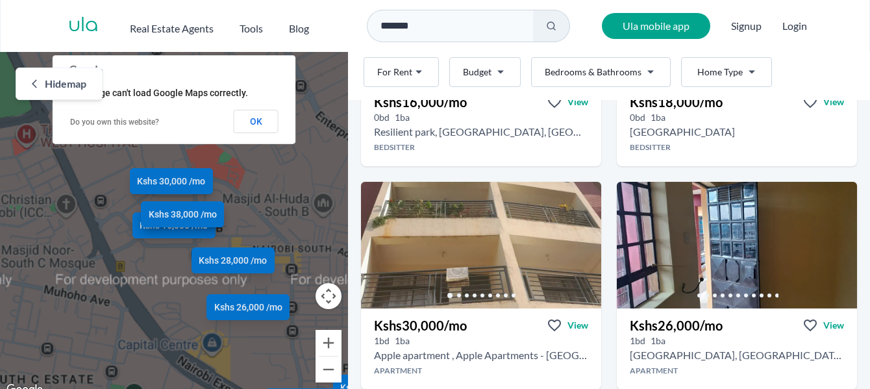
scroll to position [242, 0]
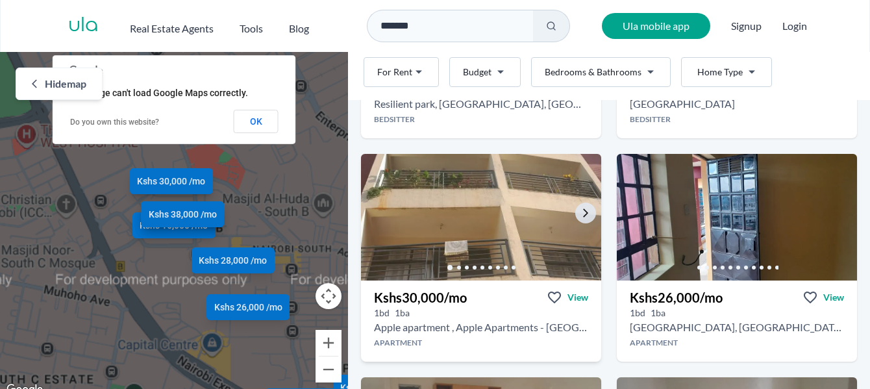
click at [501, 226] on img at bounding box center [481, 217] width 253 height 133
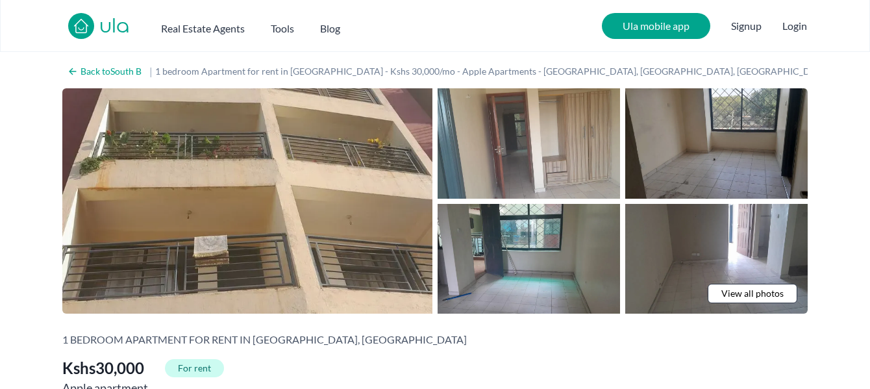
click at [755, 294] on span "View all photos" at bounding box center [753, 293] width 62 height 13
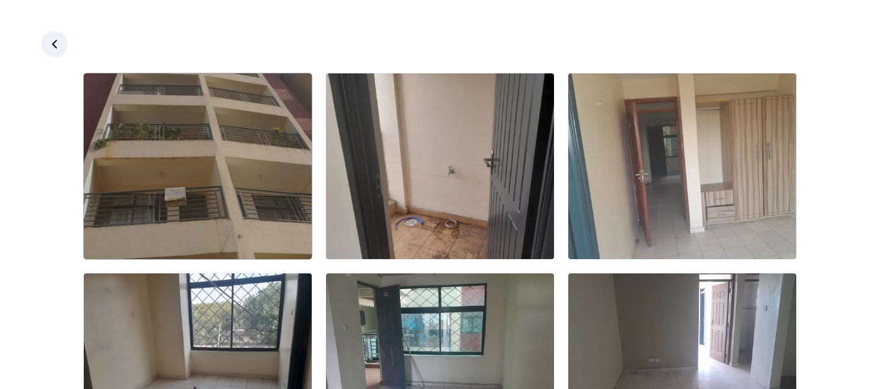
click at [207, 138] on img at bounding box center [198, 166] width 228 height 186
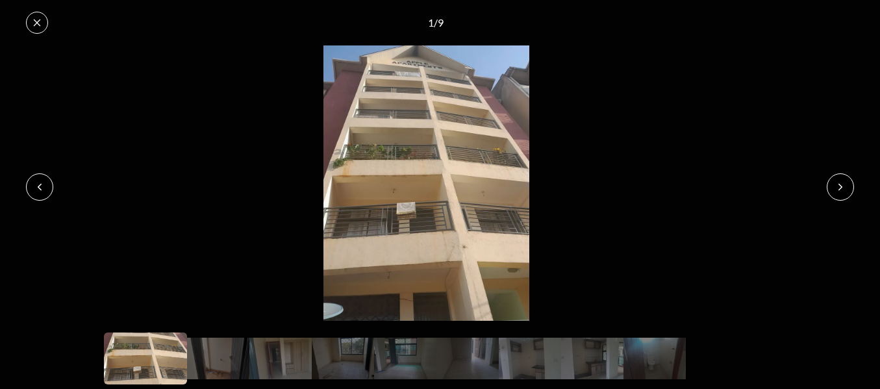
click at [841, 182] on icon at bounding box center [840, 187] width 10 height 10
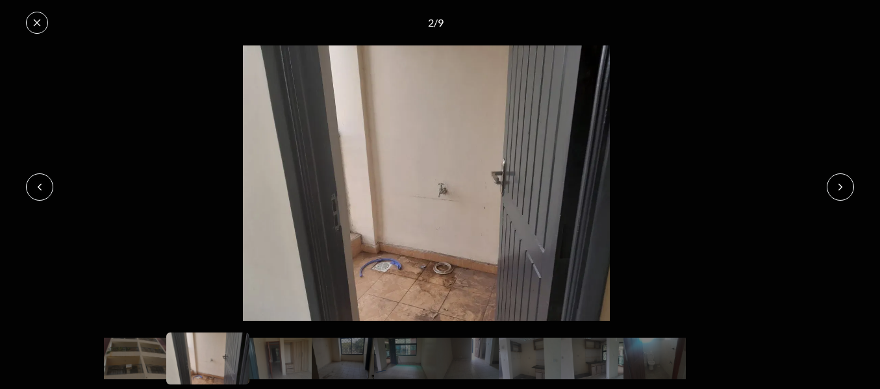
click at [841, 182] on icon at bounding box center [840, 187] width 10 height 10
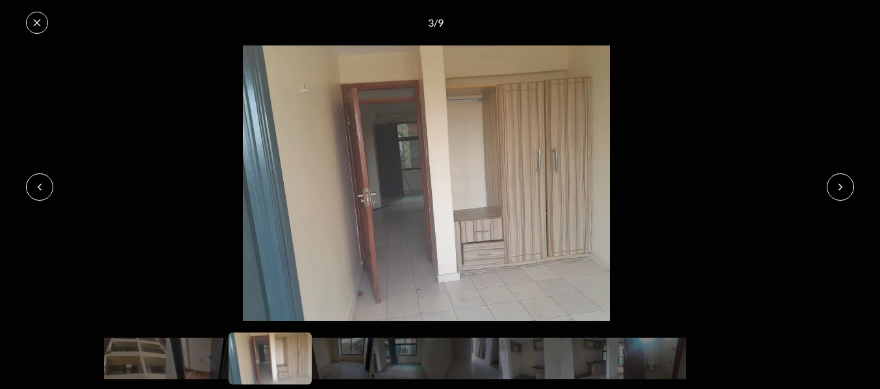
click at [841, 182] on icon at bounding box center [840, 187] width 10 height 10
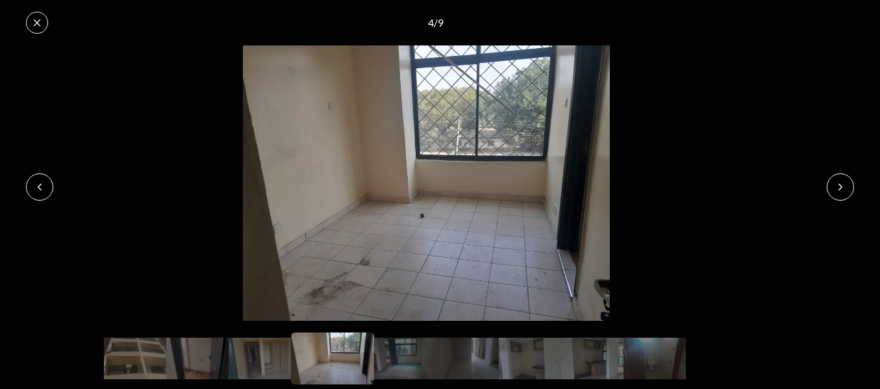
click at [849, 182] on button at bounding box center [840, 186] width 27 height 27
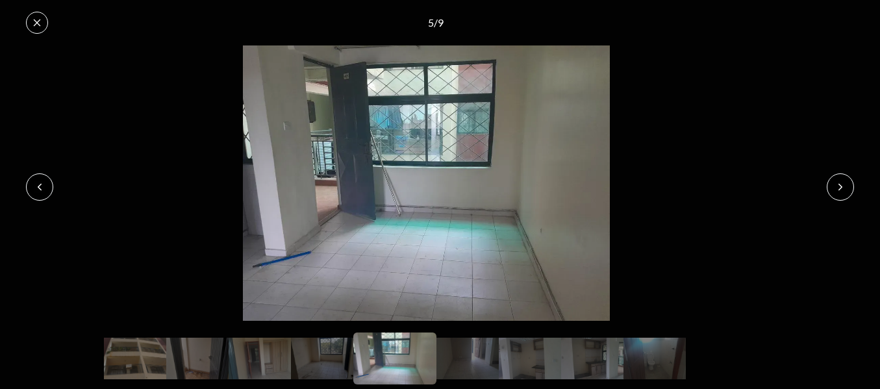
click at [849, 182] on button at bounding box center [840, 186] width 27 height 27
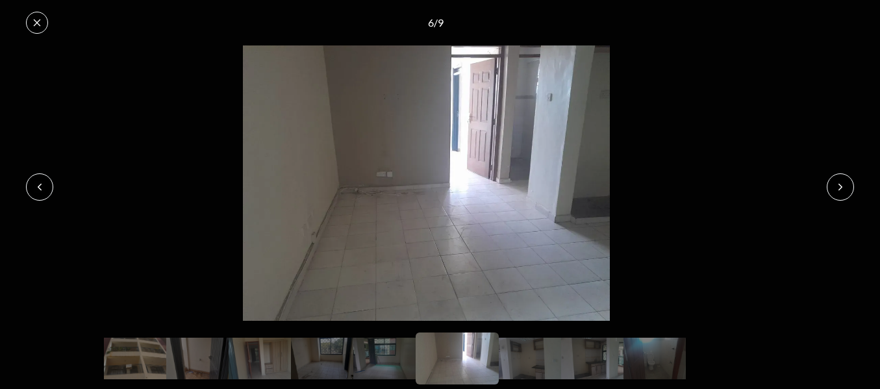
click at [849, 182] on button at bounding box center [840, 186] width 27 height 27
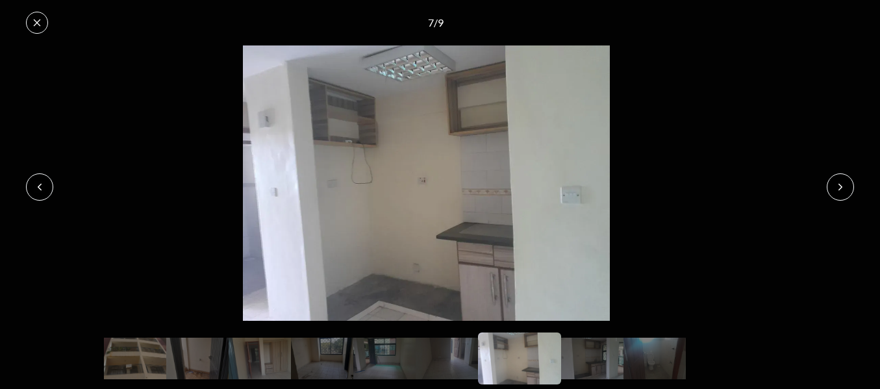
click at [849, 182] on button at bounding box center [840, 186] width 27 height 27
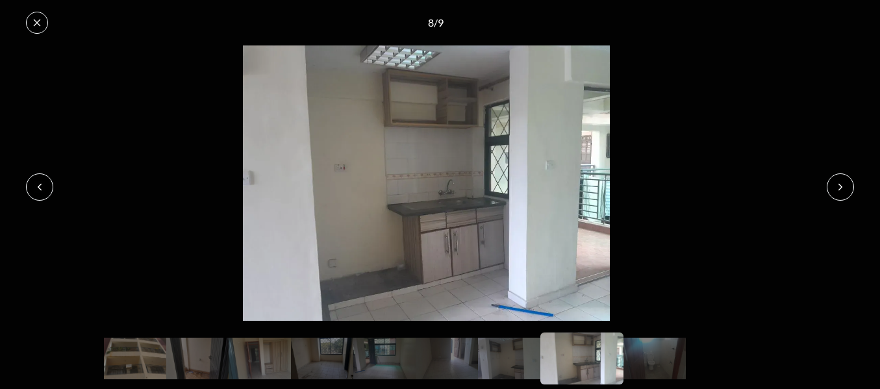
click at [849, 182] on button at bounding box center [840, 186] width 27 height 27
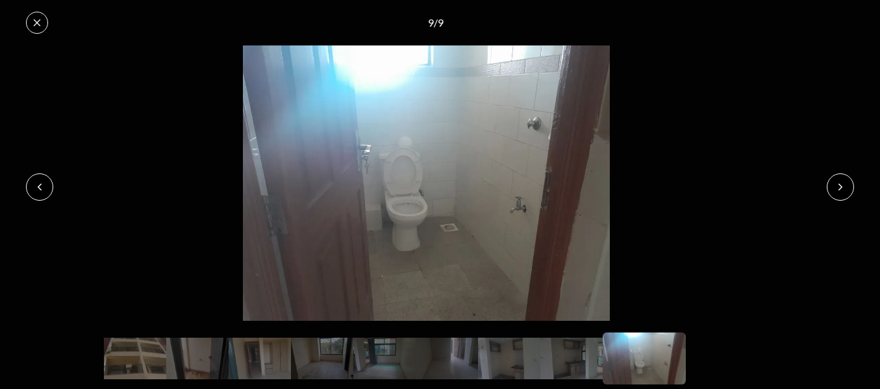
click at [849, 182] on button at bounding box center [840, 186] width 27 height 27
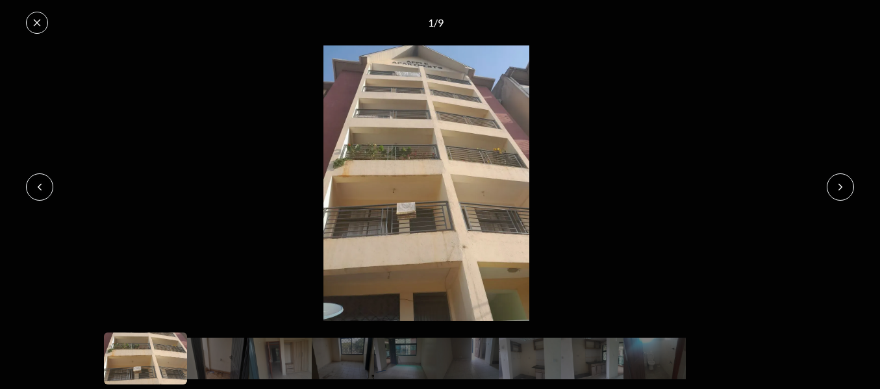
click at [849, 182] on button at bounding box center [840, 186] width 27 height 27
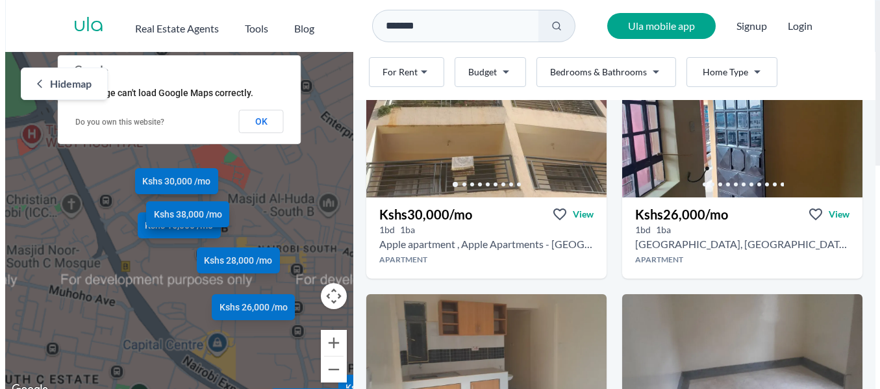
scroll to position [334, 0]
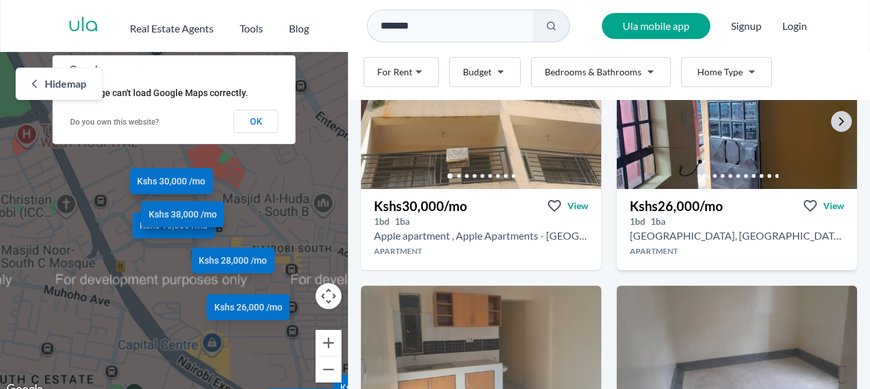
click at [718, 131] on img at bounding box center [737, 125] width 253 height 133
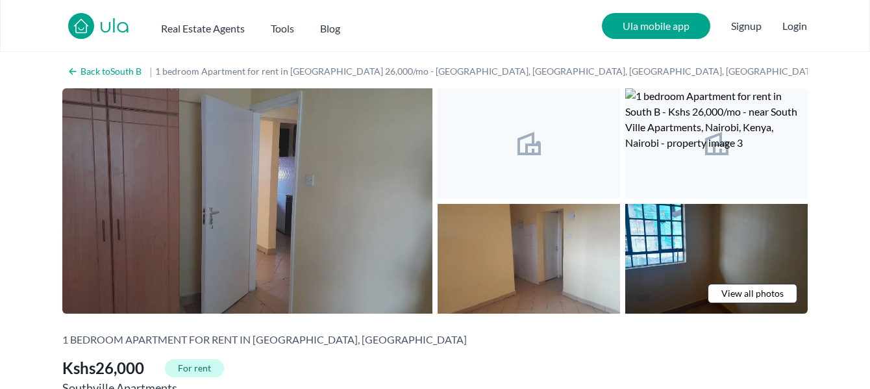
click at [336, 166] on img at bounding box center [247, 200] width 370 height 225
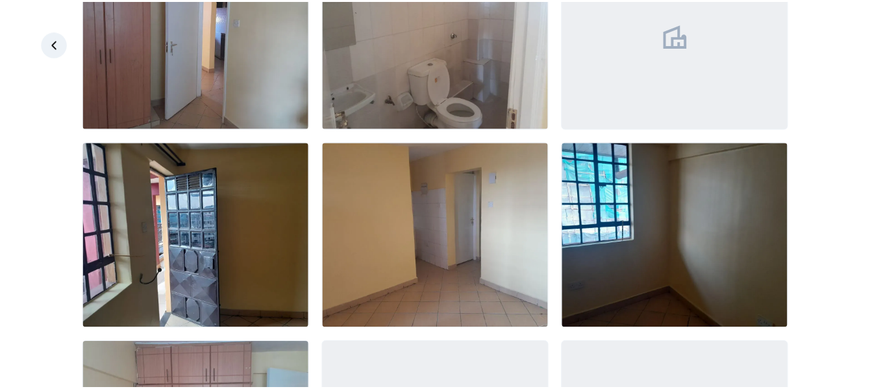
scroll to position [156, 0]
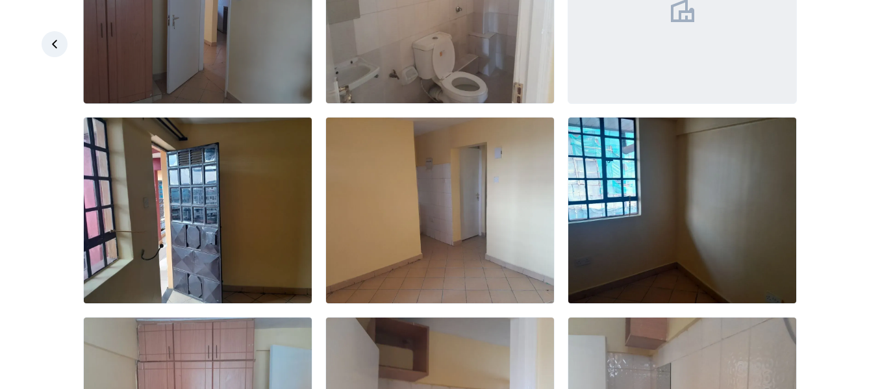
click at [156, 59] on img at bounding box center [198, 11] width 228 height 186
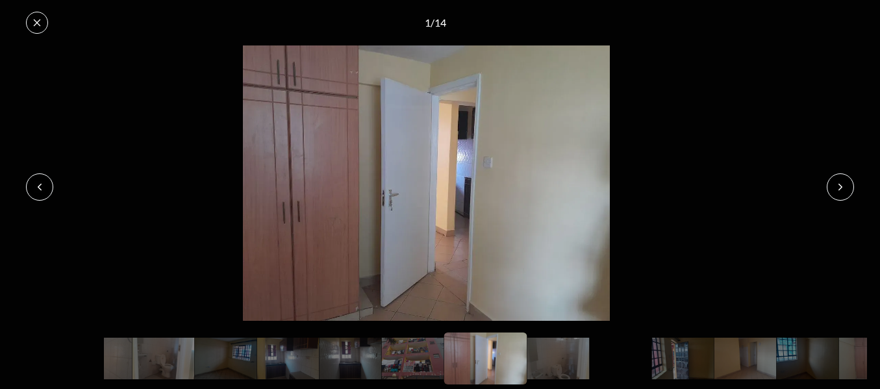
click at [843, 188] on icon at bounding box center [840, 187] width 10 height 10
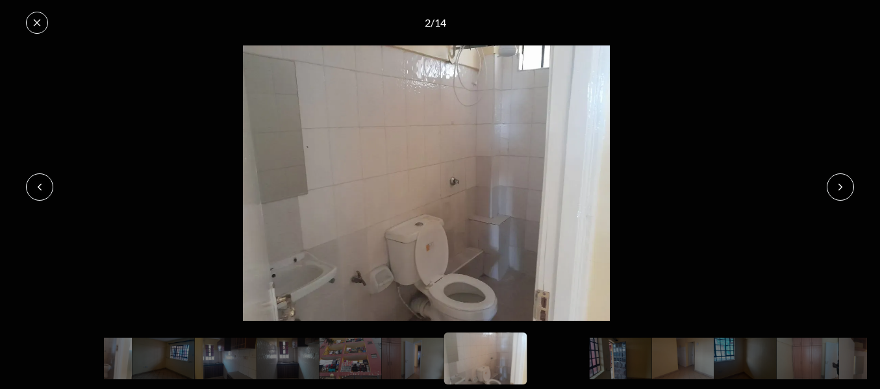
click at [843, 188] on icon at bounding box center [840, 187] width 10 height 10
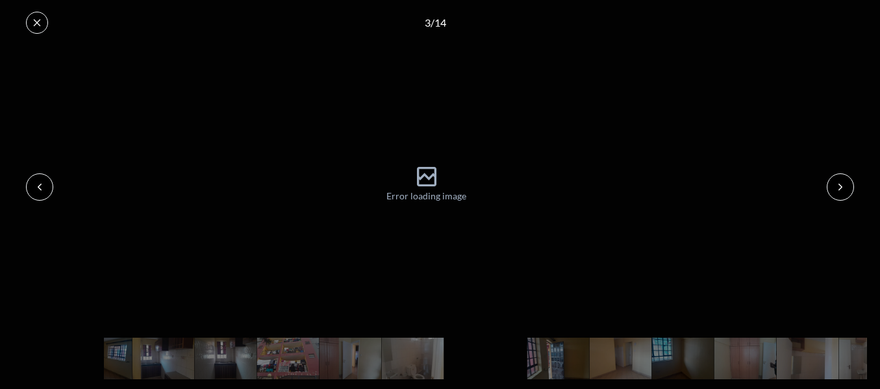
click at [843, 188] on icon at bounding box center [840, 187] width 10 height 10
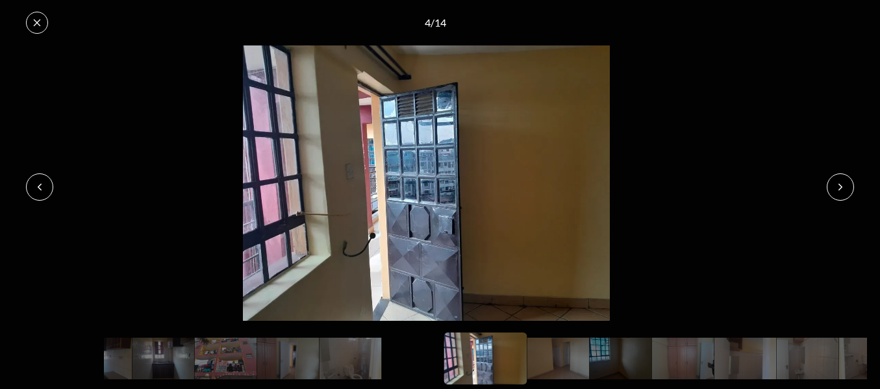
click at [843, 188] on icon at bounding box center [840, 187] width 10 height 10
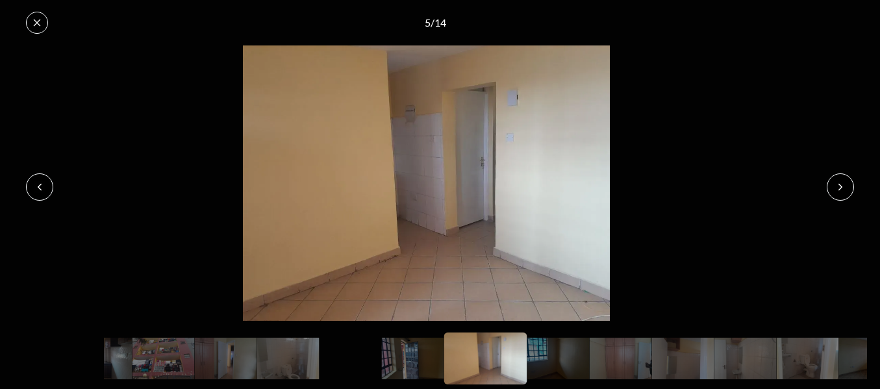
click at [843, 188] on icon at bounding box center [840, 187] width 10 height 10
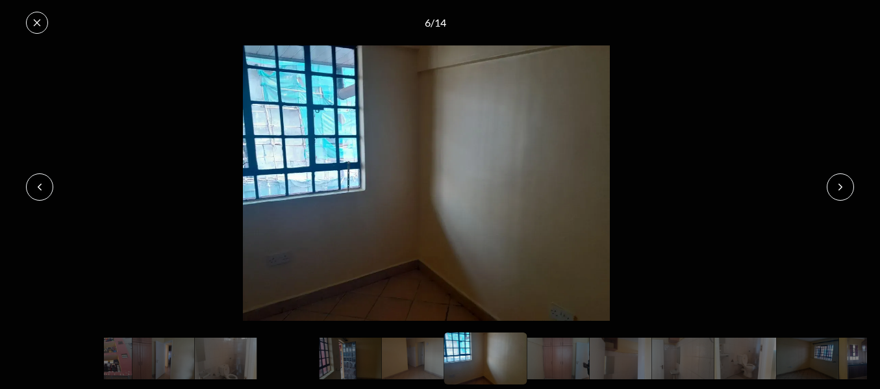
click at [843, 188] on icon at bounding box center [840, 187] width 10 height 10
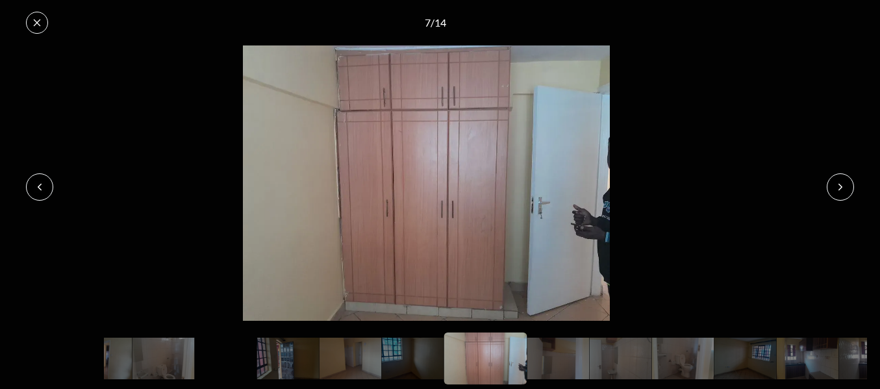
click at [843, 188] on icon at bounding box center [840, 187] width 10 height 10
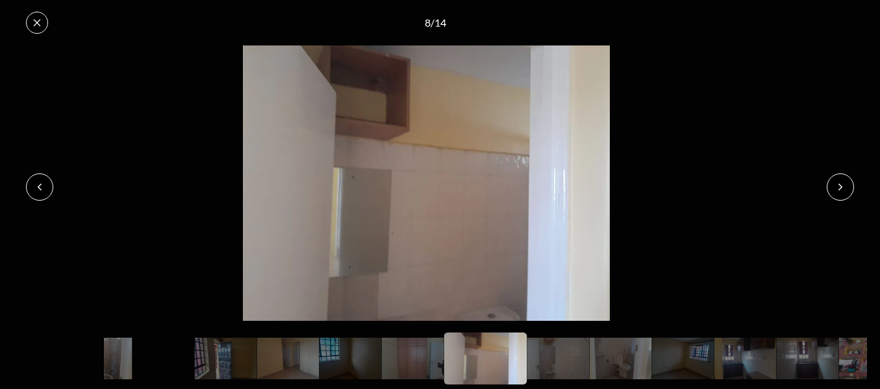
click at [843, 188] on icon at bounding box center [840, 187] width 10 height 10
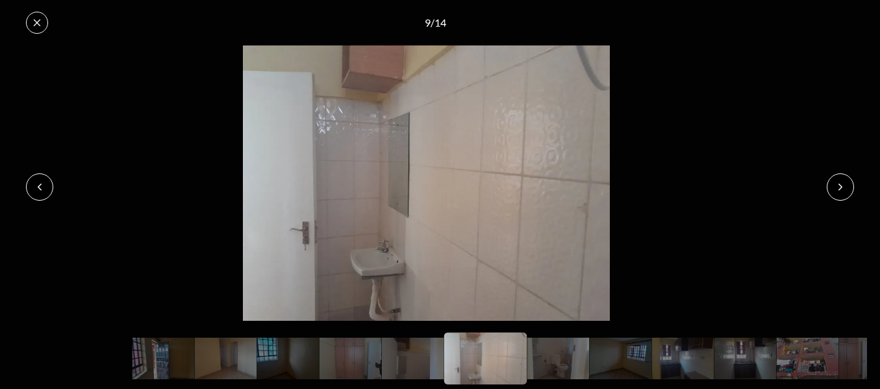
click at [843, 188] on icon at bounding box center [840, 187] width 10 height 10
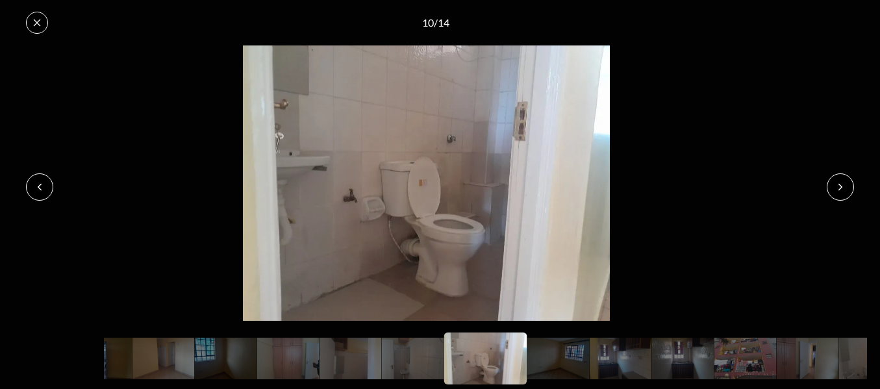
click at [843, 188] on icon at bounding box center [840, 187] width 10 height 10
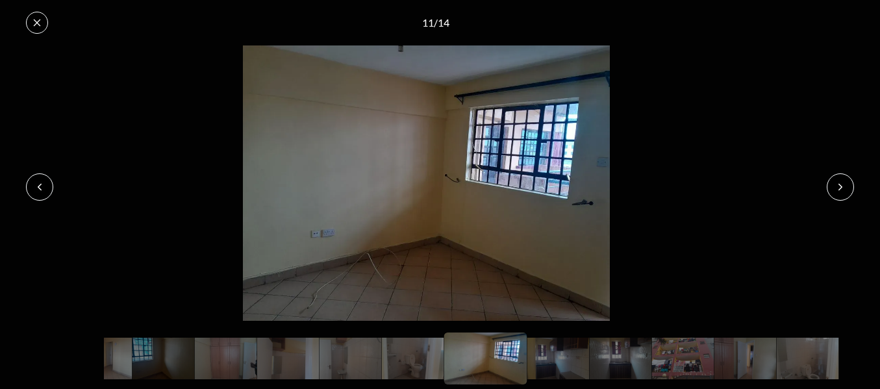
click at [843, 188] on icon at bounding box center [840, 187] width 10 height 10
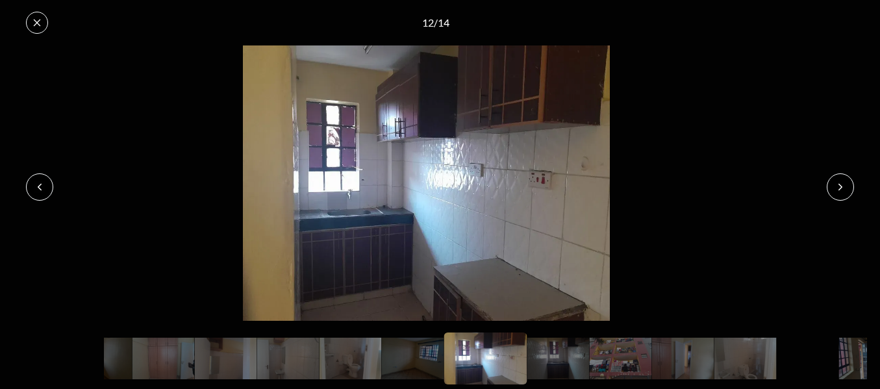
click at [843, 188] on icon at bounding box center [840, 187] width 10 height 10
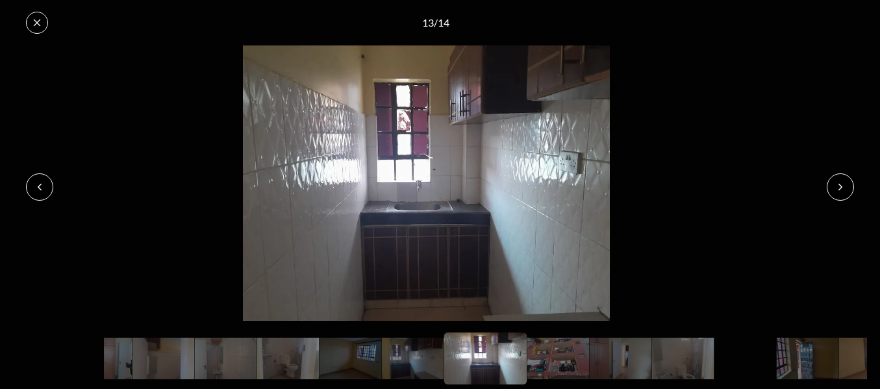
click at [843, 188] on icon at bounding box center [840, 187] width 10 height 10
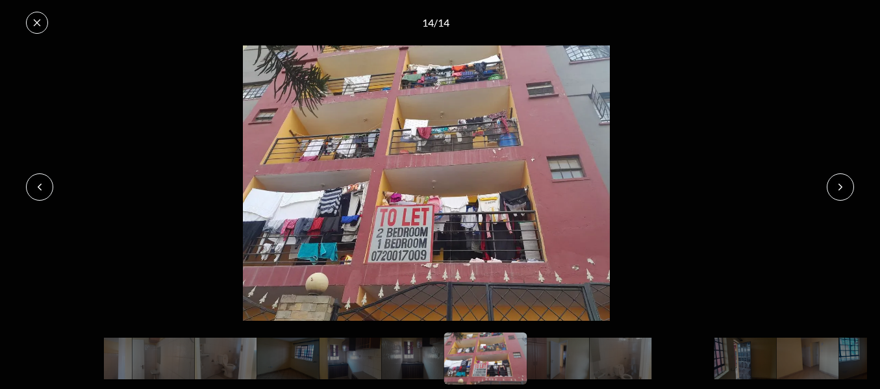
click at [32, 19] on icon at bounding box center [37, 23] width 10 height 10
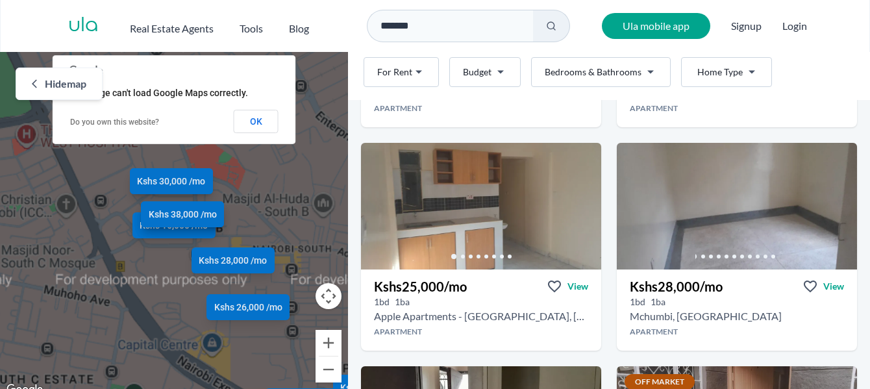
scroll to position [485, 0]
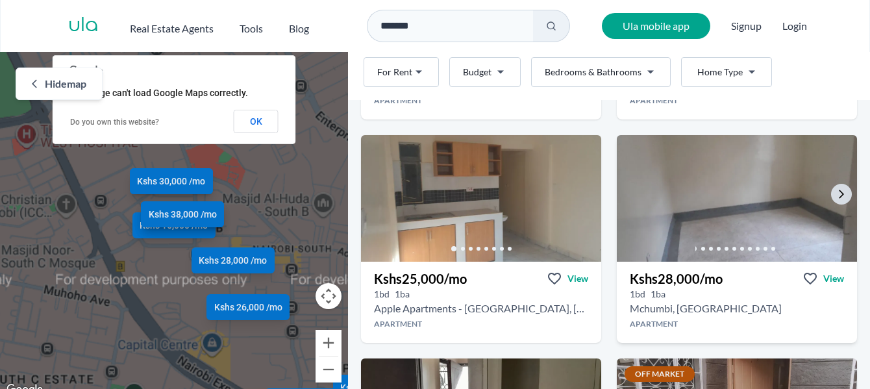
click at [697, 194] on img at bounding box center [737, 198] width 253 height 133
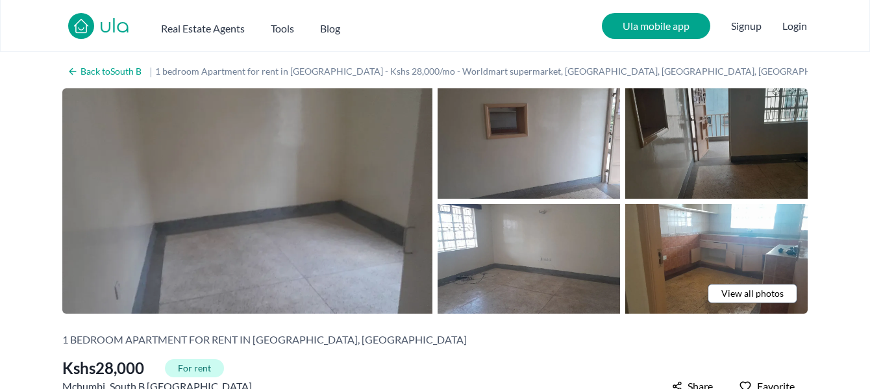
click at [288, 192] on img at bounding box center [247, 200] width 370 height 225
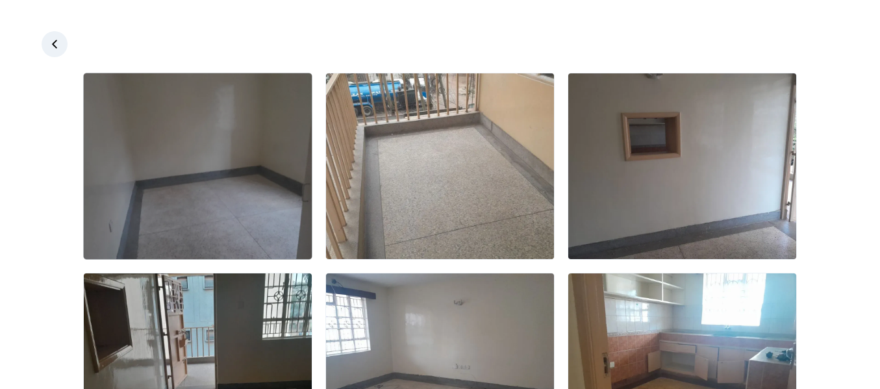
click at [216, 143] on img at bounding box center [198, 166] width 228 height 186
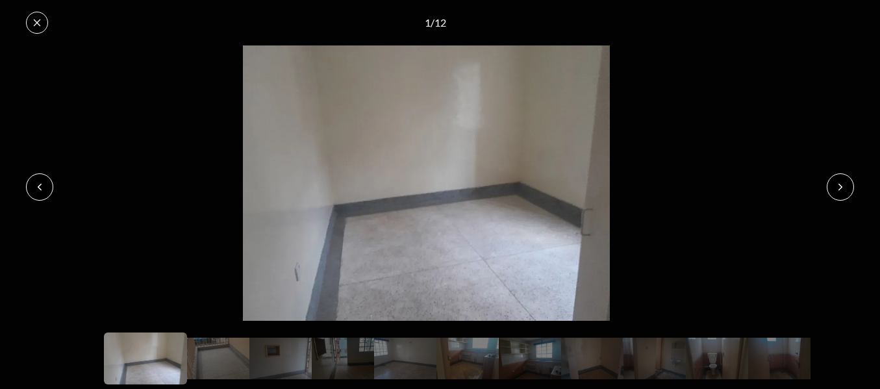
click at [839, 182] on icon at bounding box center [840, 187] width 10 height 10
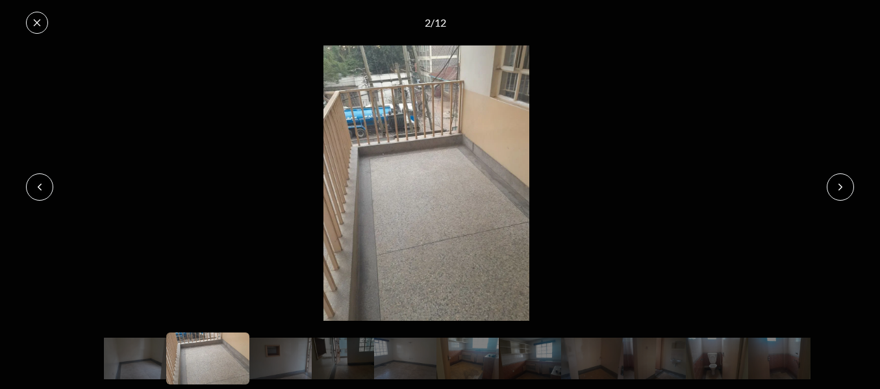
click at [839, 182] on icon at bounding box center [840, 187] width 10 height 10
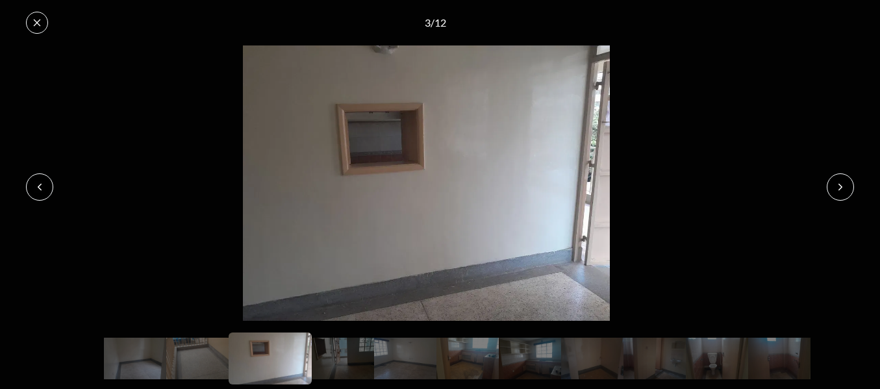
click at [839, 182] on icon at bounding box center [840, 187] width 10 height 10
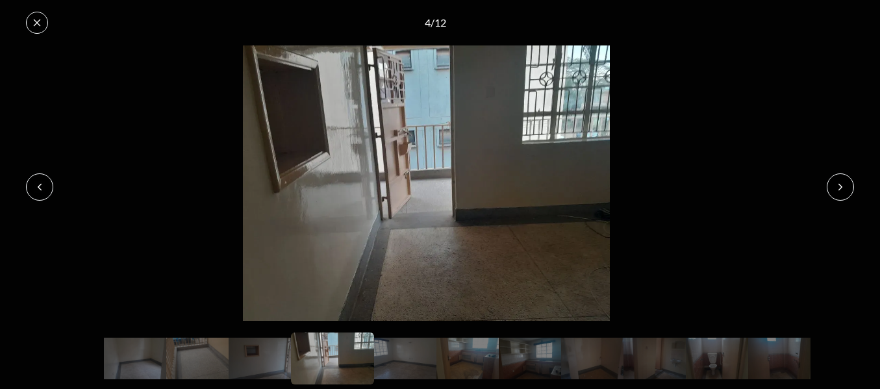
click at [839, 182] on icon at bounding box center [840, 187] width 10 height 10
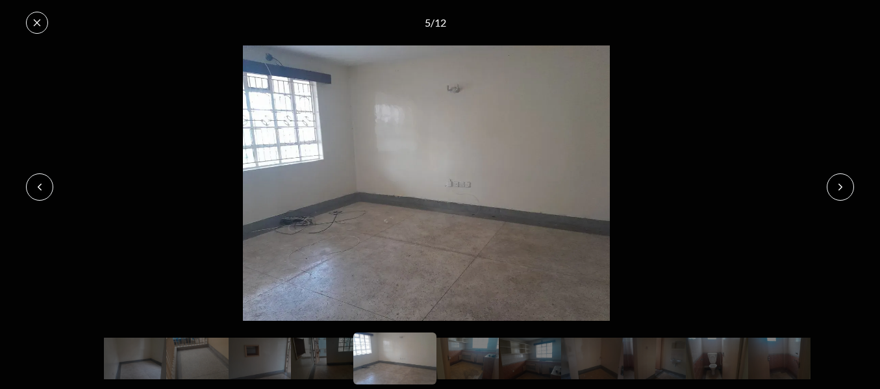
click at [839, 182] on icon at bounding box center [840, 187] width 10 height 10
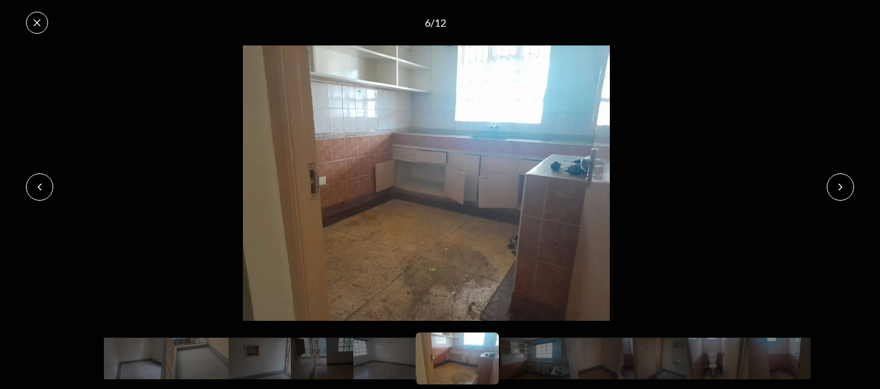
click at [839, 182] on icon at bounding box center [840, 187] width 10 height 10
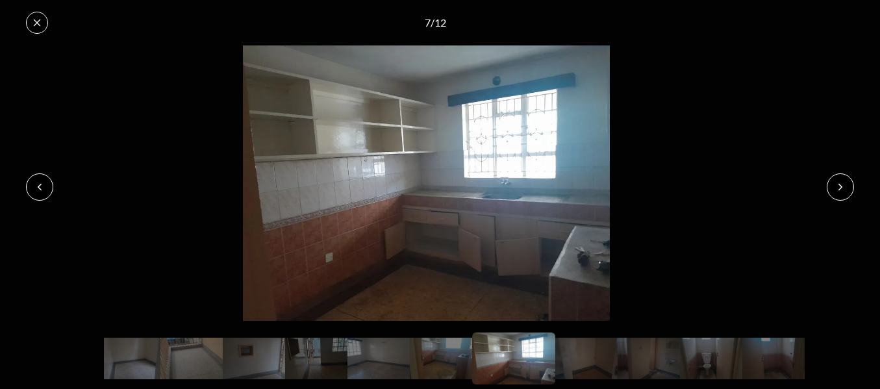
click at [839, 182] on icon at bounding box center [840, 187] width 10 height 10
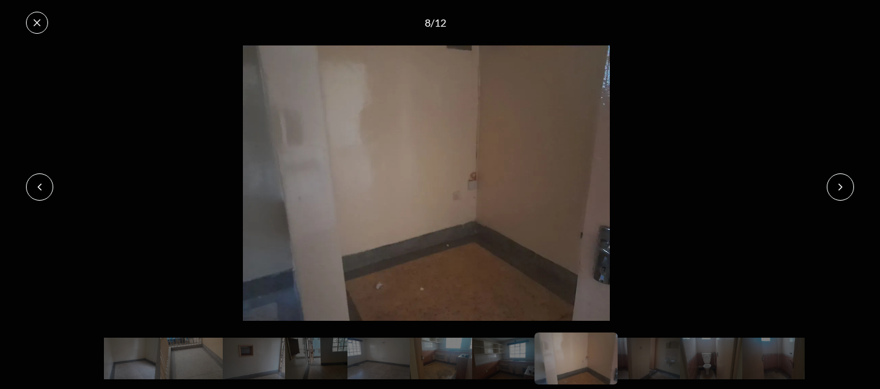
click at [839, 182] on icon at bounding box center [840, 187] width 10 height 10
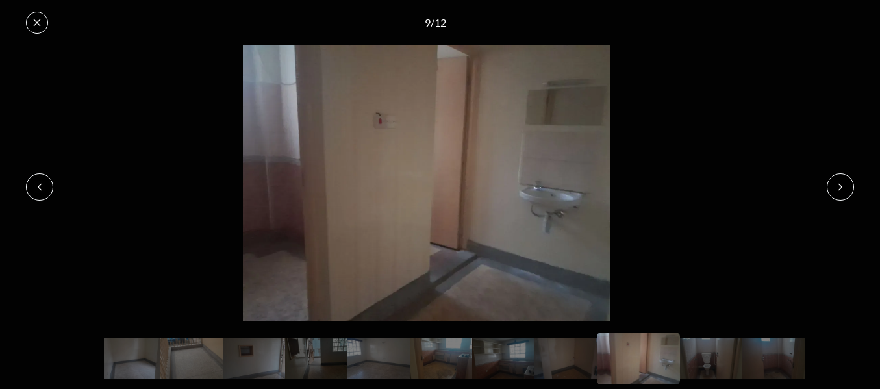
click at [839, 182] on icon at bounding box center [840, 187] width 10 height 10
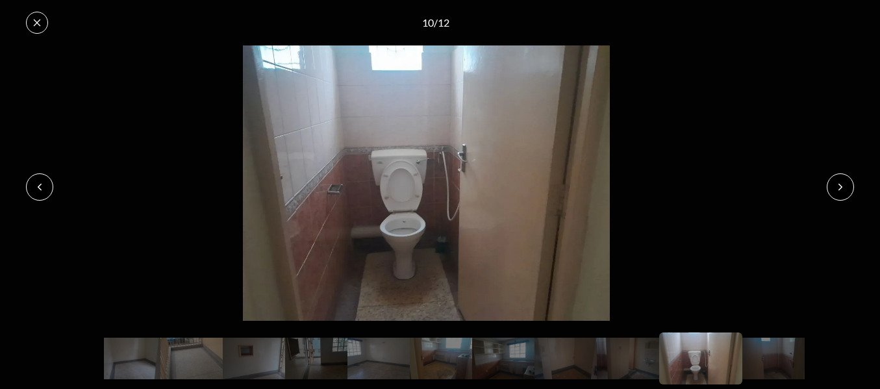
click at [839, 182] on icon at bounding box center [840, 187] width 10 height 10
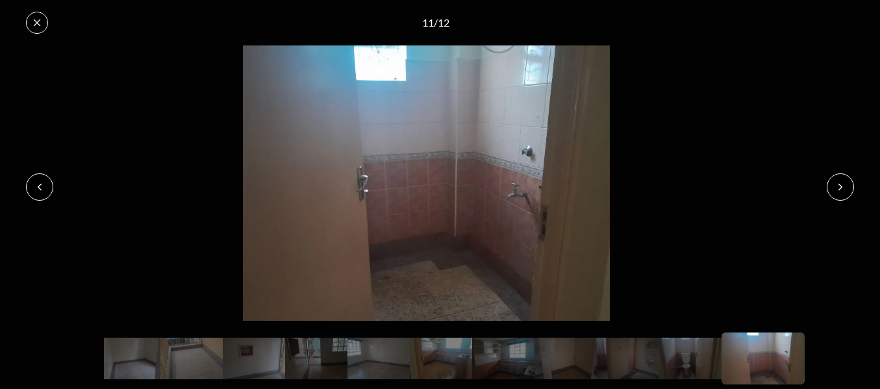
click at [839, 182] on icon at bounding box center [840, 187] width 10 height 10
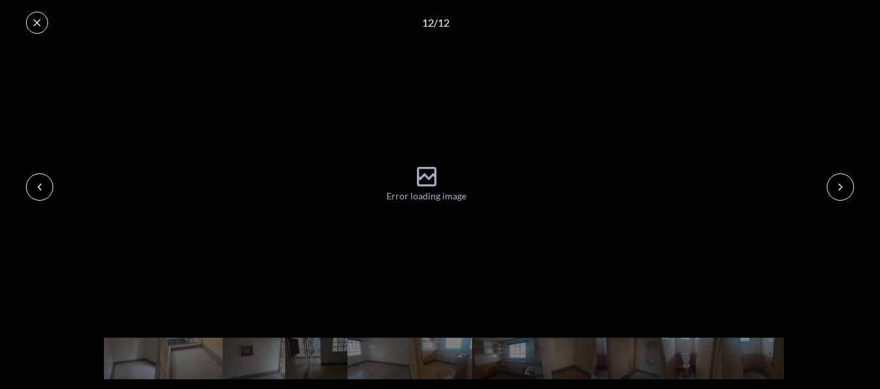
click at [839, 182] on icon at bounding box center [840, 187] width 10 height 10
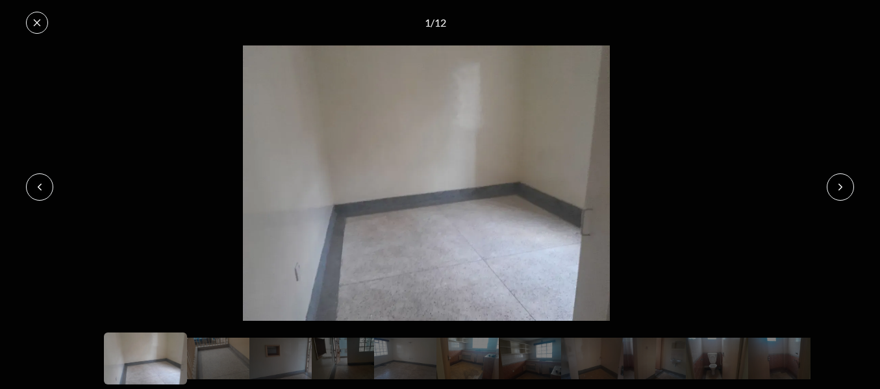
click at [839, 182] on icon at bounding box center [840, 187] width 10 height 10
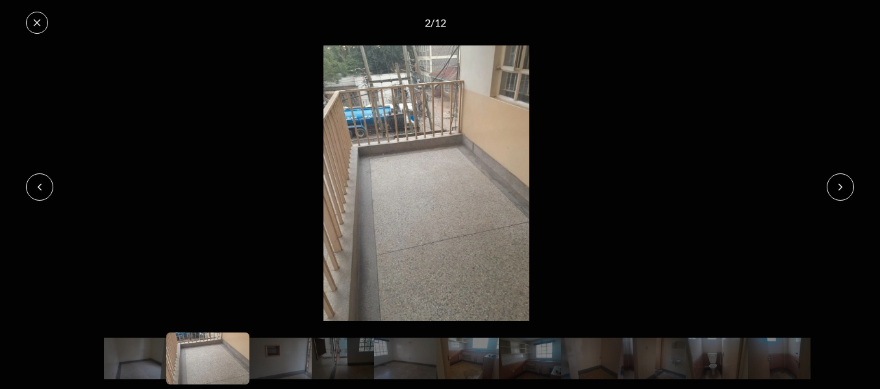
click at [839, 182] on icon at bounding box center [840, 187] width 10 height 10
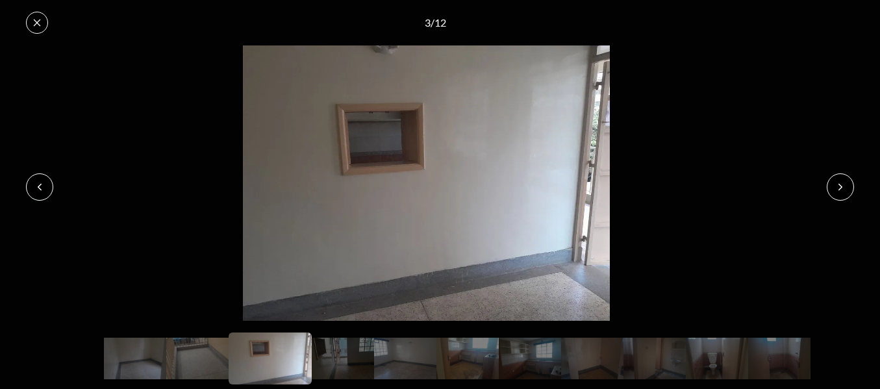
click at [839, 182] on icon at bounding box center [840, 187] width 10 height 10
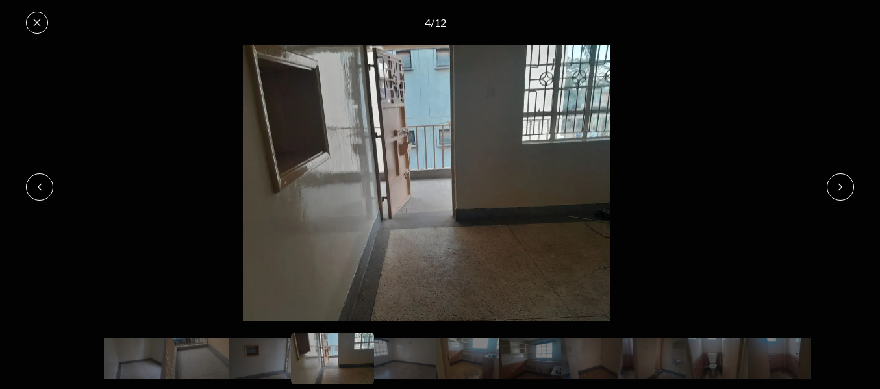
click at [839, 182] on icon at bounding box center [840, 187] width 10 height 10
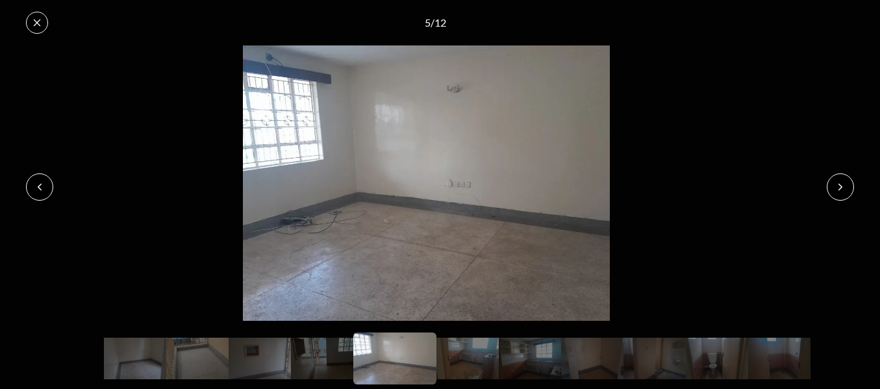
click at [839, 182] on icon at bounding box center [840, 187] width 10 height 10
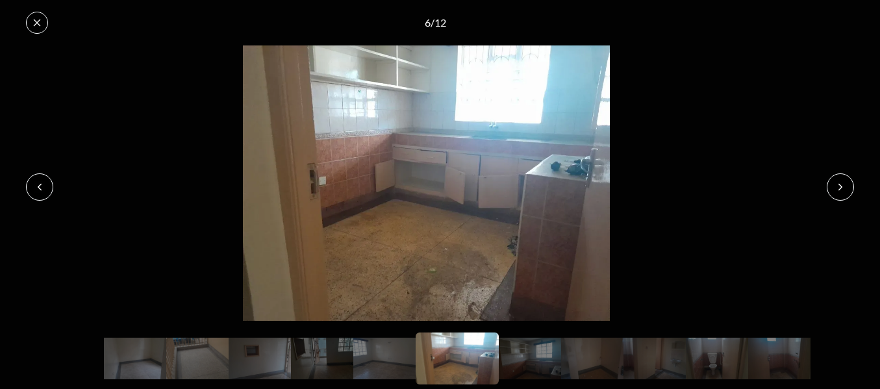
click at [839, 182] on icon at bounding box center [840, 187] width 10 height 10
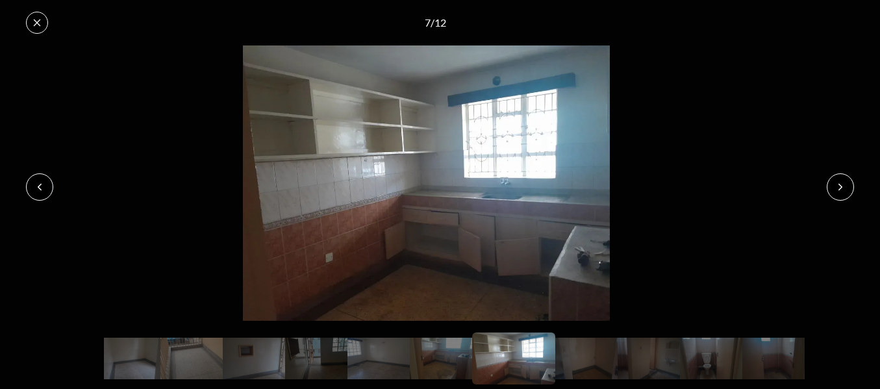
click at [34, 19] on icon at bounding box center [37, 23] width 10 height 10
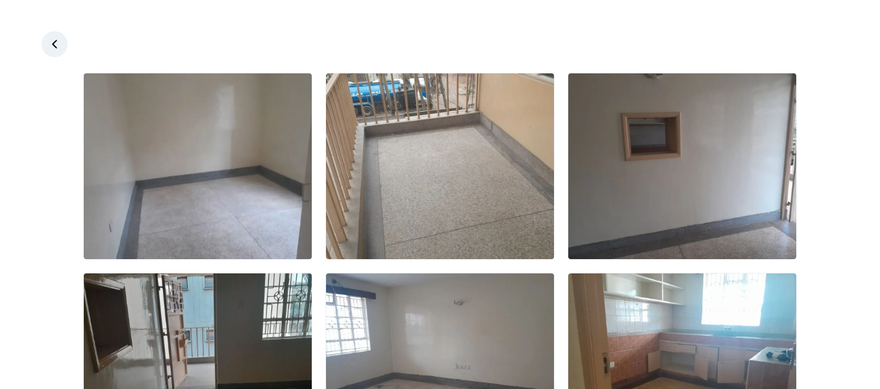
click at [34, 19] on div at bounding box center [440, 194] width 880 height 389
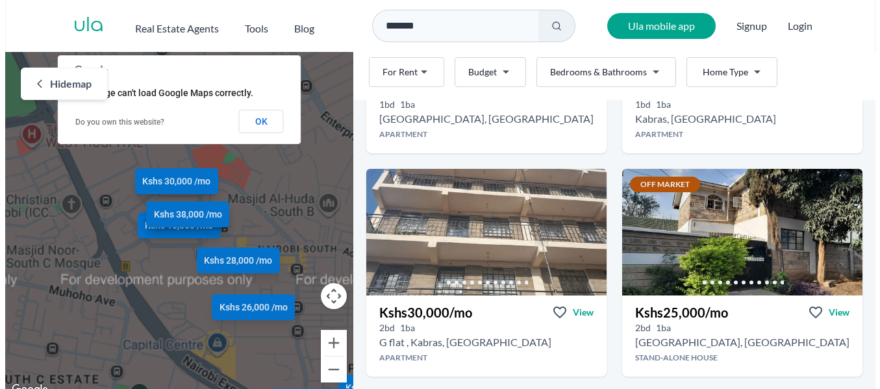
scroll to position [922, 0]
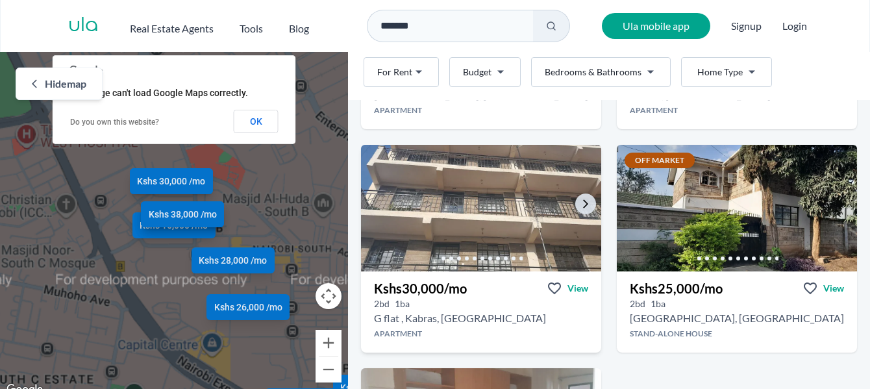
click at [440, 249] on div at bounding box center [481, 259] width 240 height 26
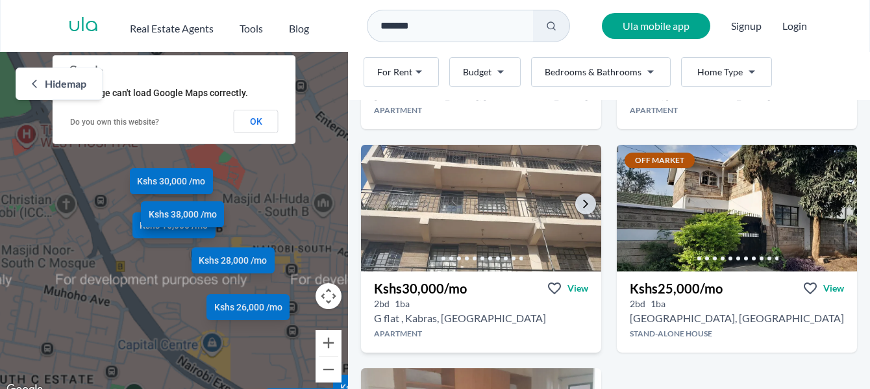
click at [444, 202] on img at bounding box center [481, 208] width 253 height 133
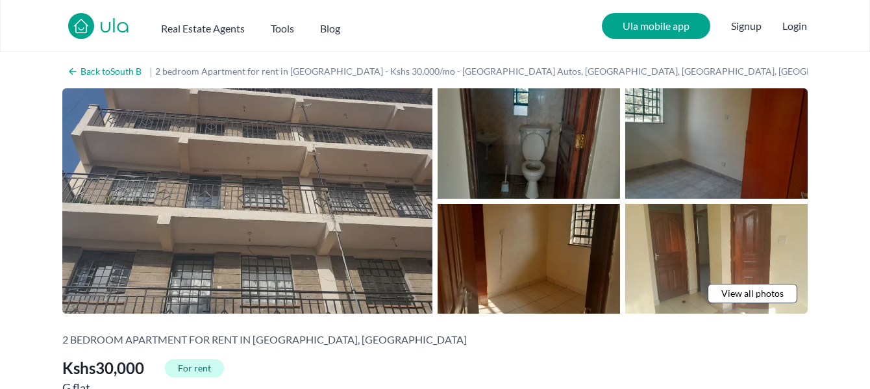
click at [244, 192] on img at bounding box center [247, 200] width 370 height 225
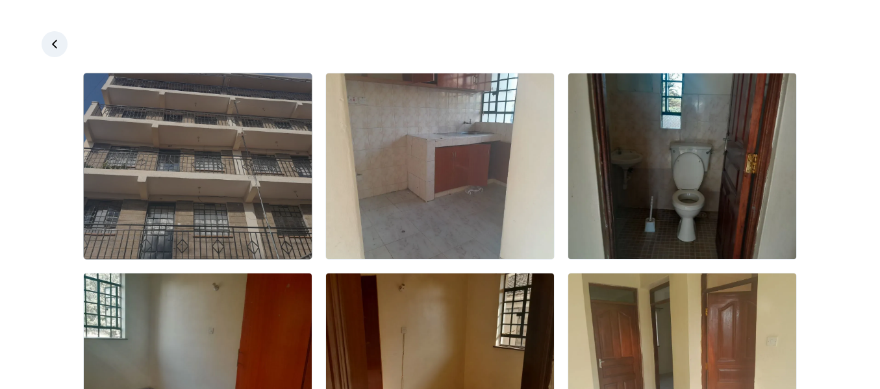
click at [208, 183] on img at bounding box center [198, 166] width 228 height 186
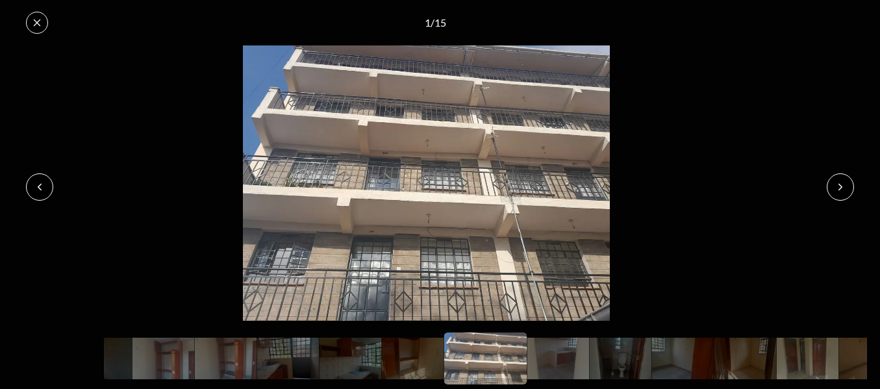
click at [841, 180] on button at bounding box center [840, 186] width 27 height 27
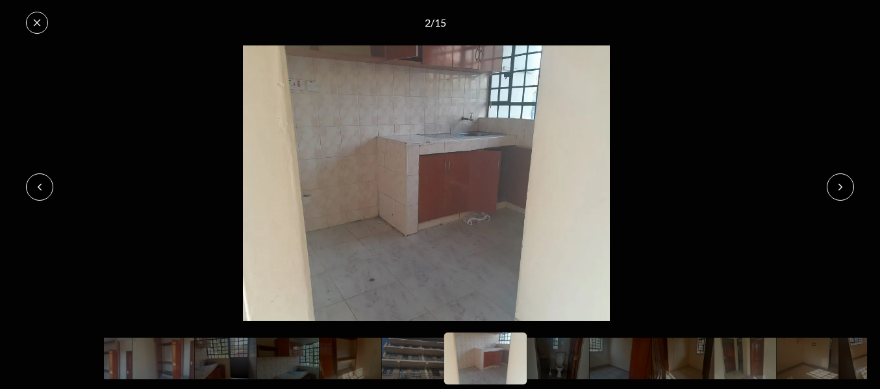
click at [841, 180] on button at bounding box center [840, 186] width 27 height 27
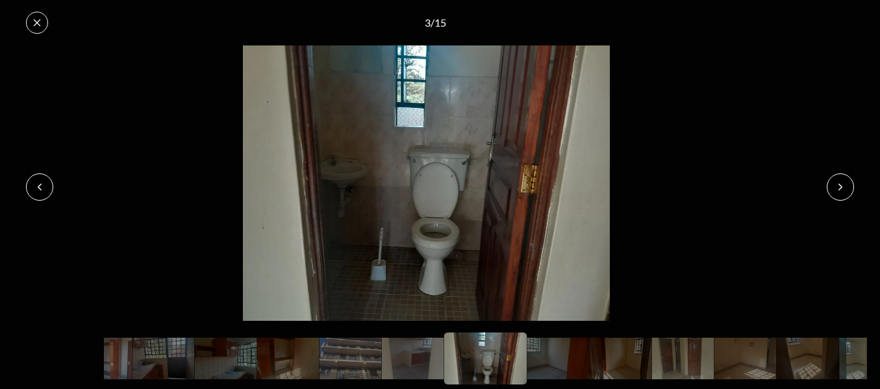
click at [841, 180] on button at bounding box center [840, 186] width 27 height 27
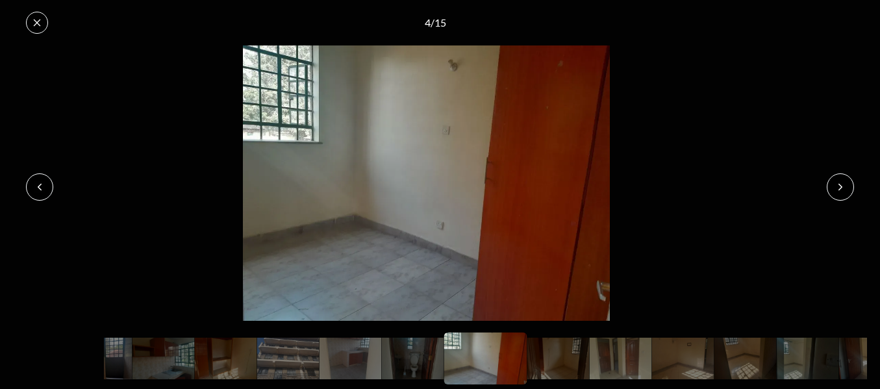
click at [841, 180] on button at bounding box center [840, 186] width 27 height 27
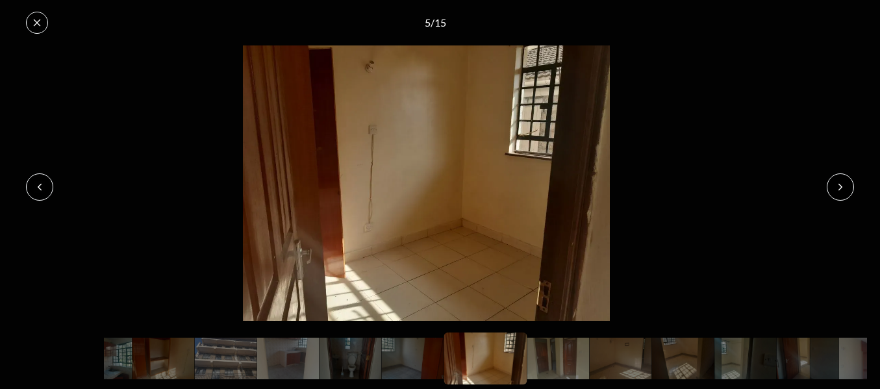
click at [841, 180] on button at bounding box center [840, 186] width 27 height 27
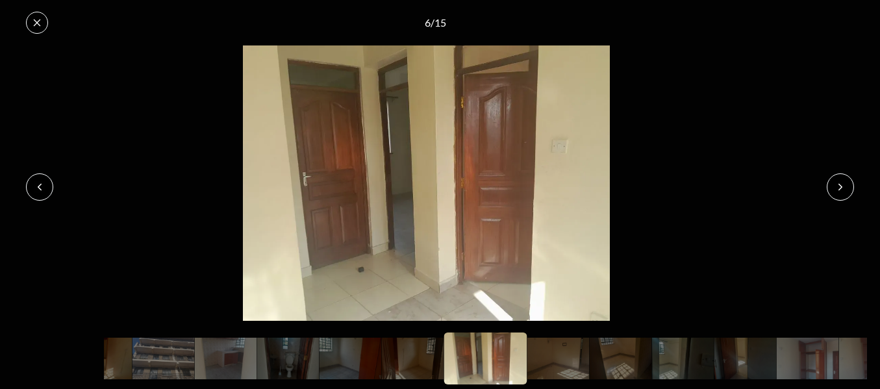
click at [841, 180] on button at bounding box center [840, 186] width 27 height 27
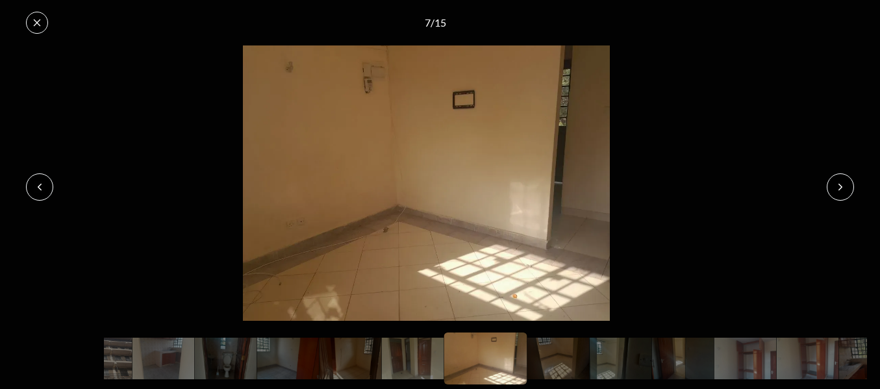
click at [841, 180] on button at bounding box center [840, 186] width 27 height 27
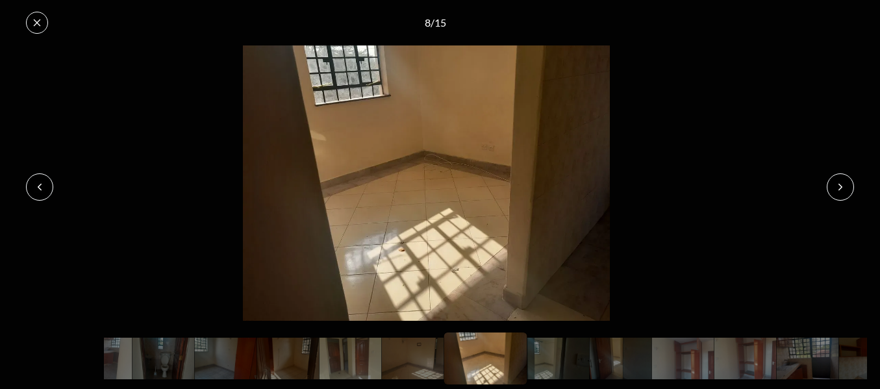
click at [841, 180] on button at bounding box center [840, 186] width 27 height 27
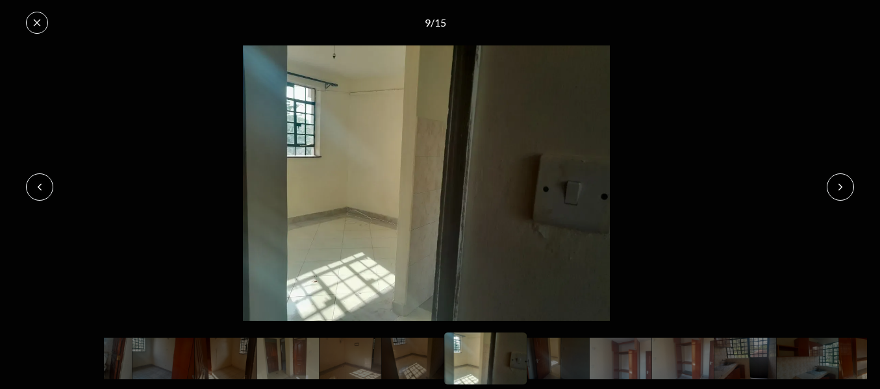
click at [841, 180] on button at bounding box center [840, 186] width 27 height 27
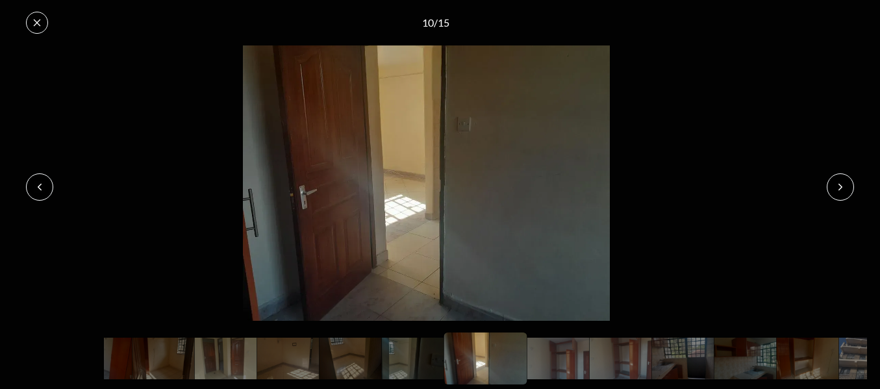
click at [841, 180] on button at bounding box center [840, 186] width 27 height 27
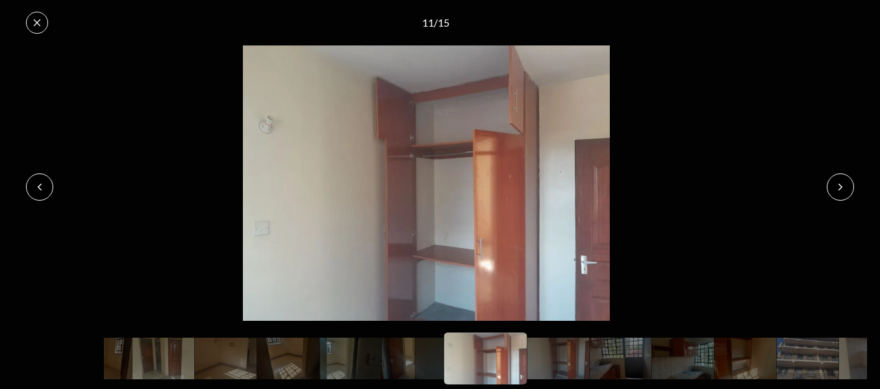
click at [841, 180] on button at bounding box center [840, 186] width 27 height 27
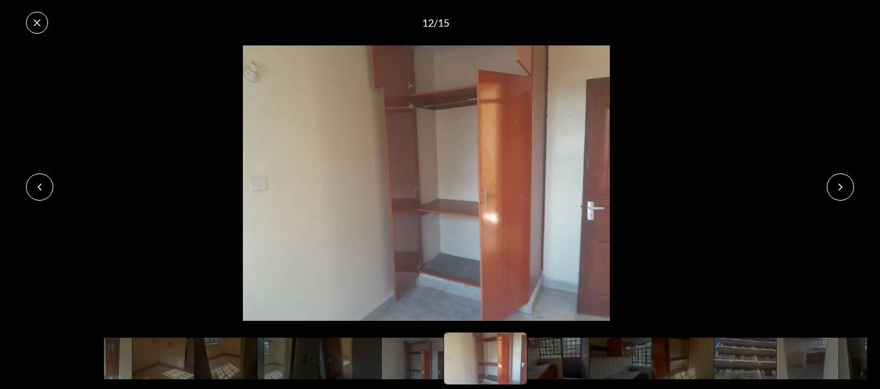
click at [841, 180] on button at bounding box center [840, 186] width 27 height 27
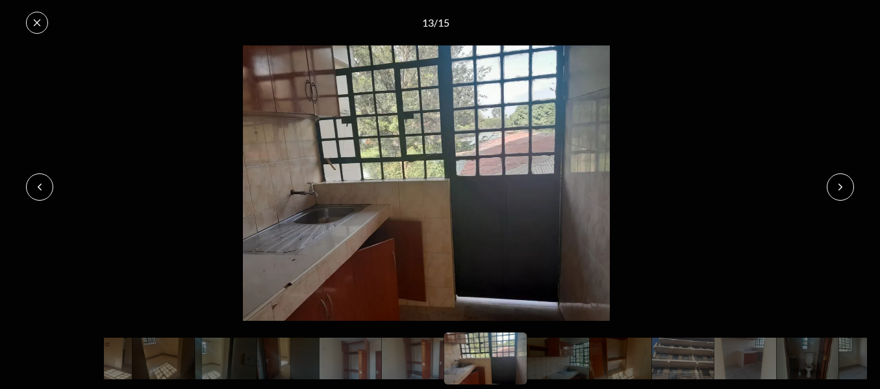
click at [841, 180] on button at bounding box center [840, 186] width 27 height 27
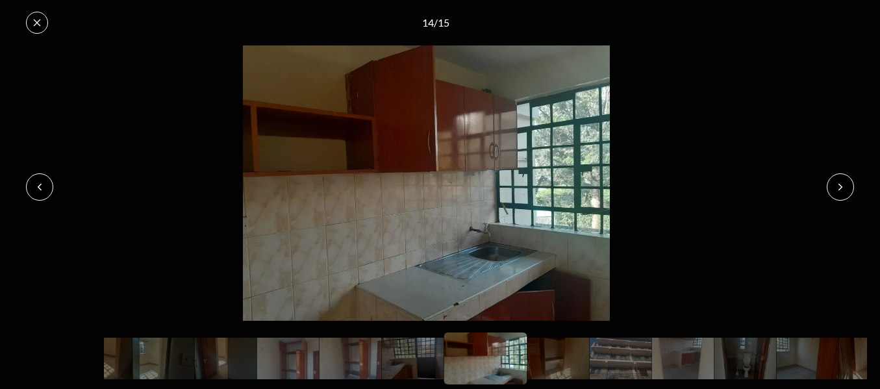
click at [841, 180] on button at bounding box center [840, 186] width 27 height 27
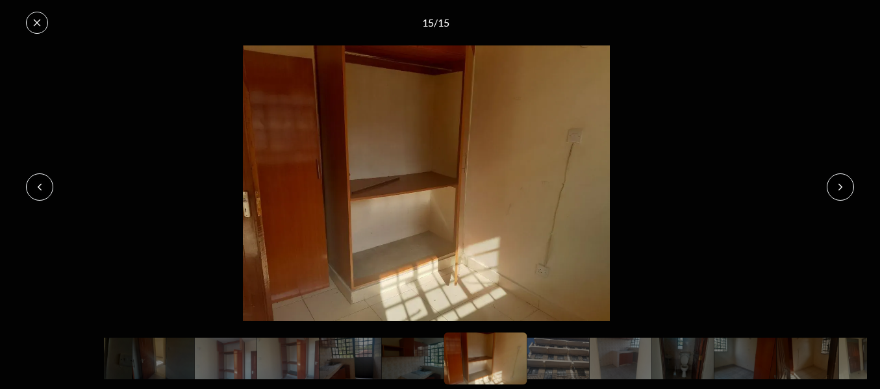
click at [841, 180] on button at bounding box center [840, 186] width 27 height 27
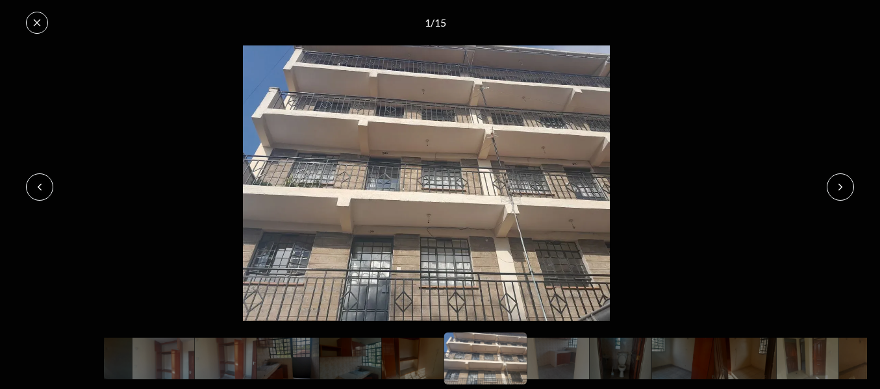
click at [841, 180] on button at bounding box center [840, 186] width 27 height 27
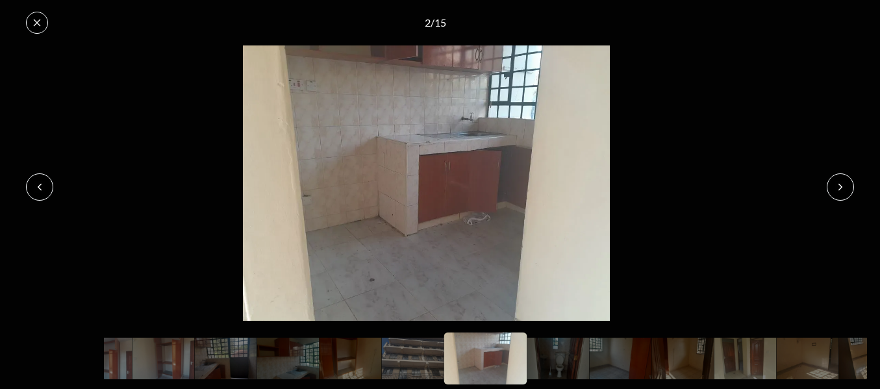
click at [31, 21] on button at bounding box center [37, 23] width 22 height 22
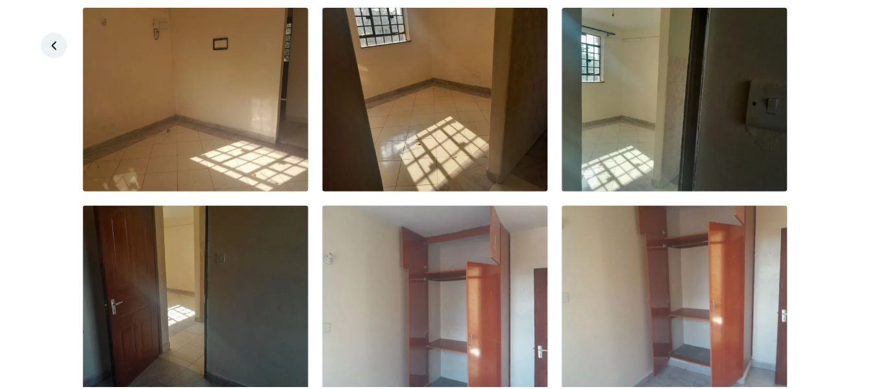
scroll to position [471, 0]
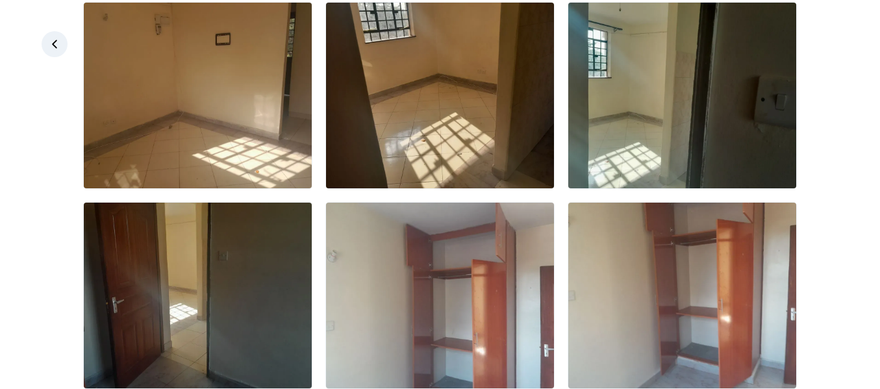
click at [57, 48] on icon at bounding box center [54, 44] width 13 height 13
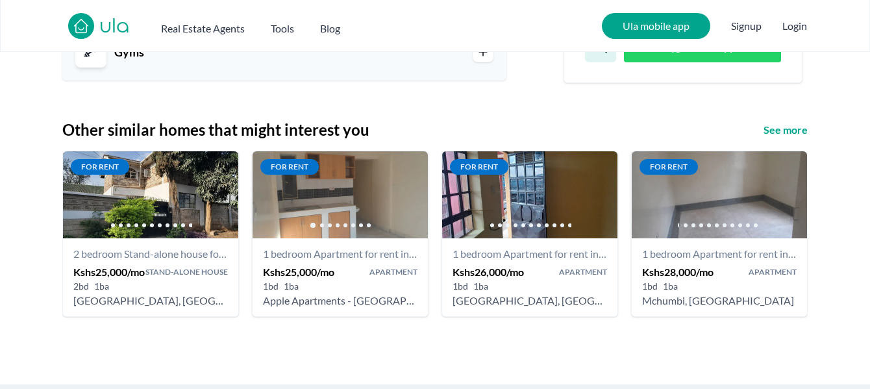
scroll to position [1537, 0]
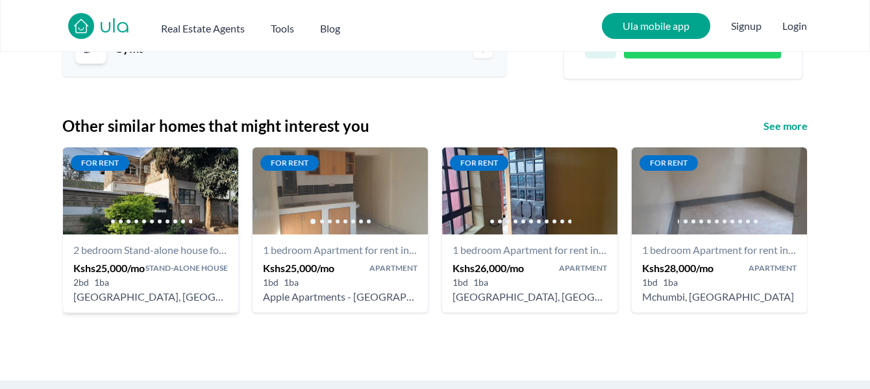
click at [101, 260] on h5 "Kshs 25,000 /mo" at bounding box center [108, 268] width 71 height 16
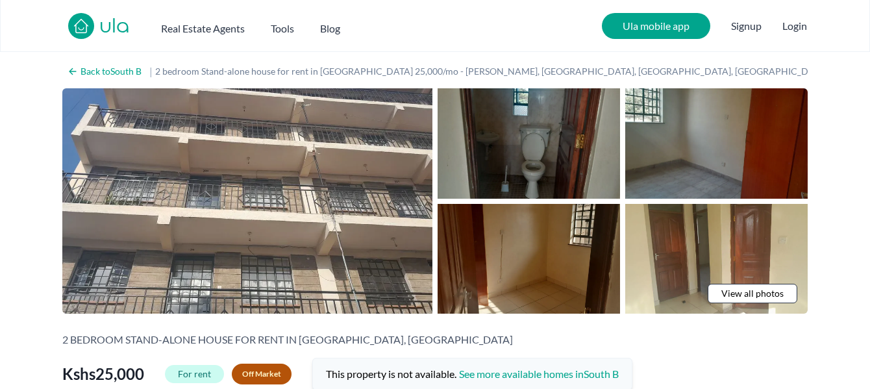
click at [101, 254] on img at bounding box center [247, 200] width 370 height 225
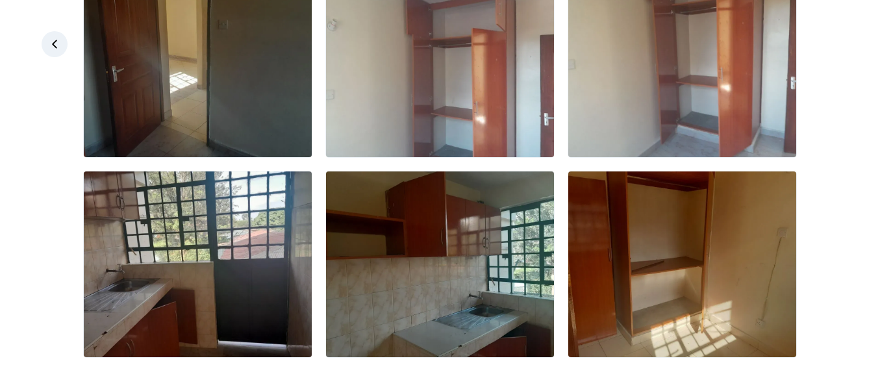
scroll to position [584, 0]
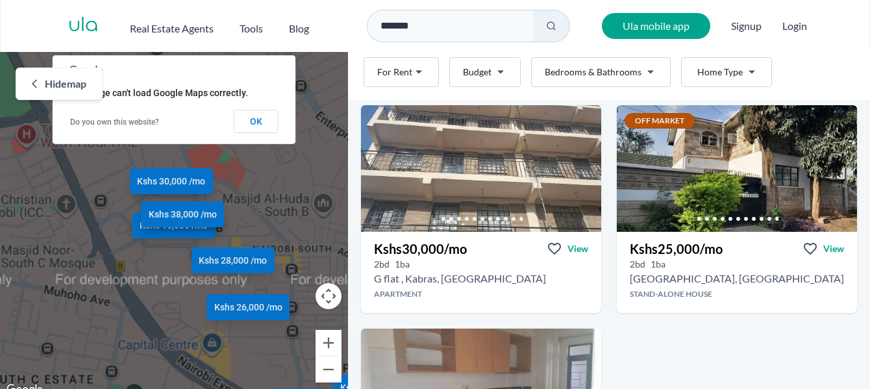
scroll to position [981, 0]
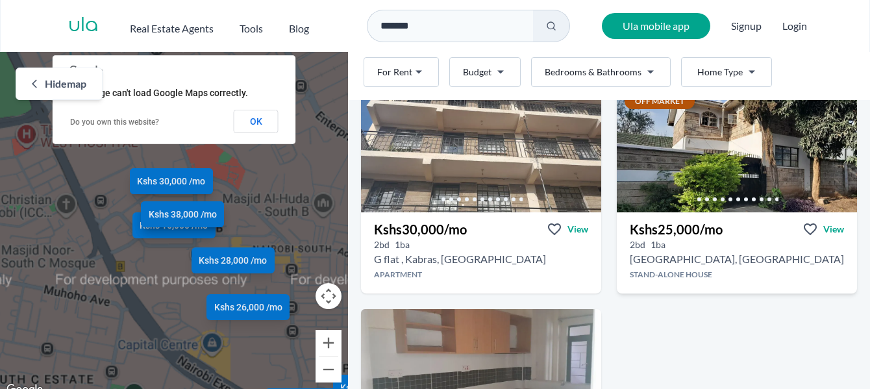
click at [693, 223] on h3 "Kshs 25,000 /mo" at bounding box center [676, 229] width 93 height 18
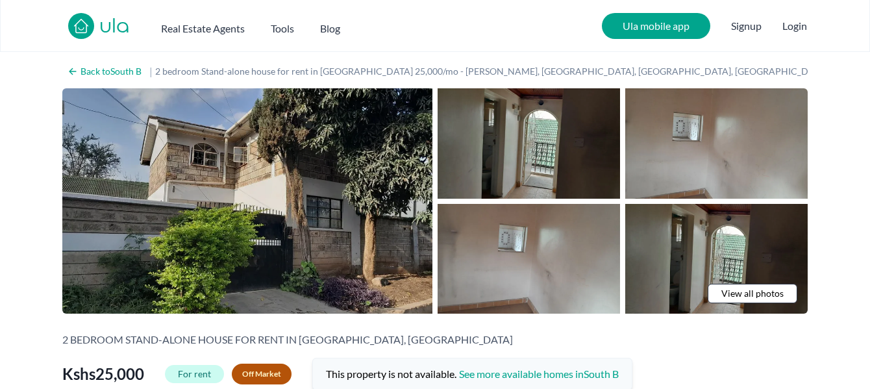
click at [321, 195] on img at bounding box center [247, 200] width 370 height 225
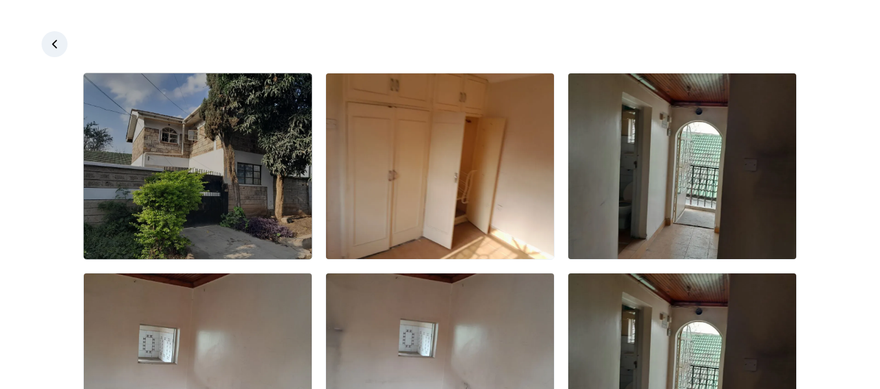
click at [219, 191] on img at bounding box center [198, 166] width 228 height 186
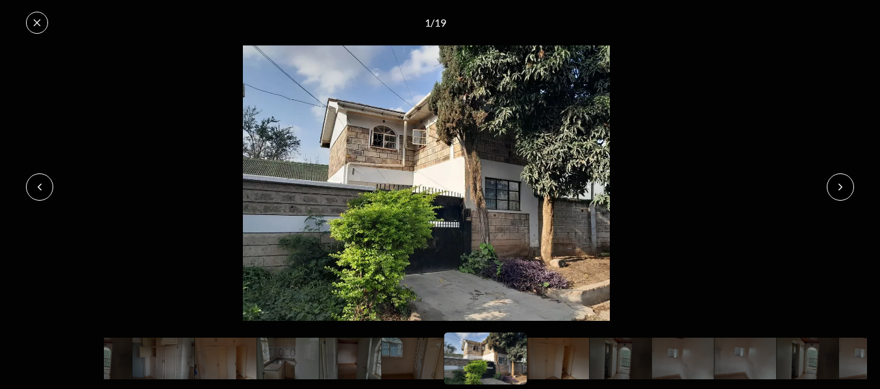
click at [841, 186] on icon at bounding box center [840, 187] width 3 height 6
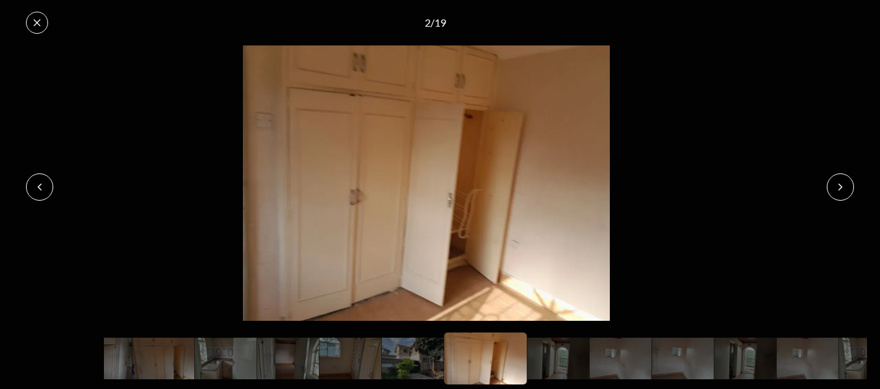
click at [841, 186] on icon at bounding box center [840, 187] width 3 height 6
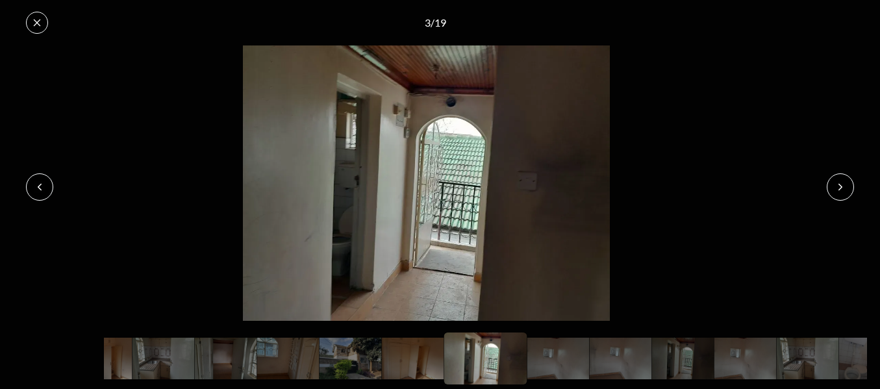
click at [841, 186] on icon at bounding box center [840, 187] width 3 height 6
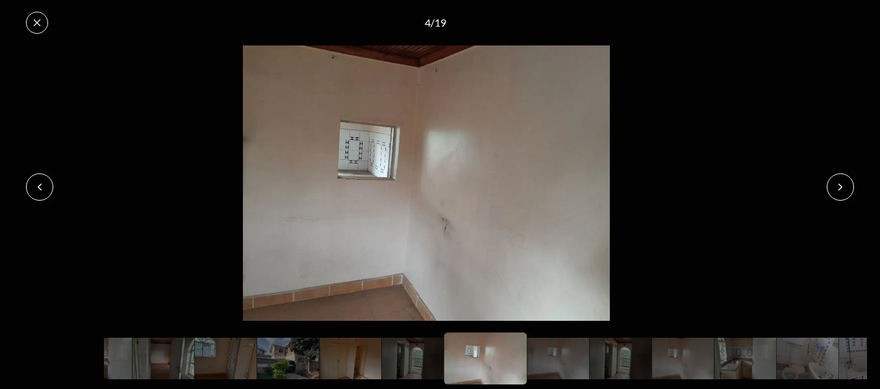
click at [841, 186] on icon at bounding box center [840, 187] width 3 height 6
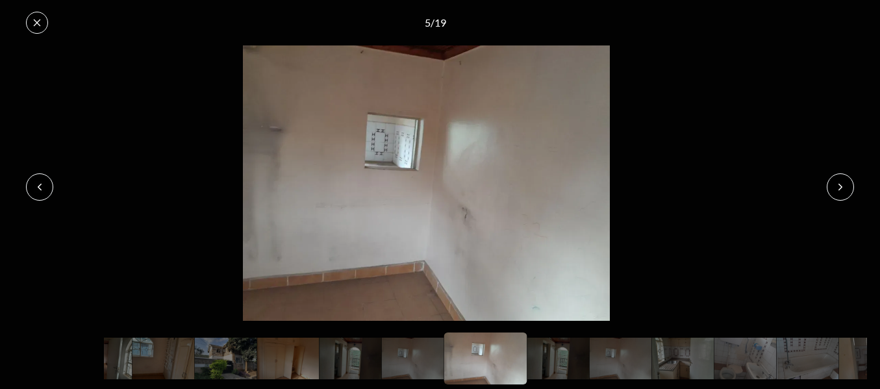
click at [841, 186] on icon at bounding box center [840, 187] width 3 height 6
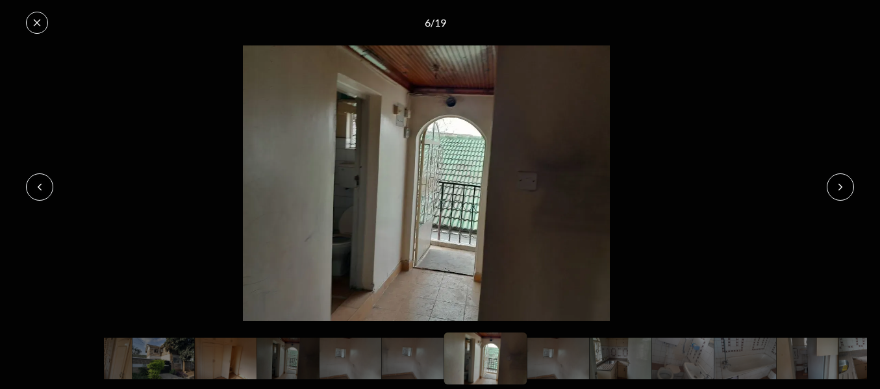
click at [841, 186] on icon at bounding box center [840, 187] width 3 height 6
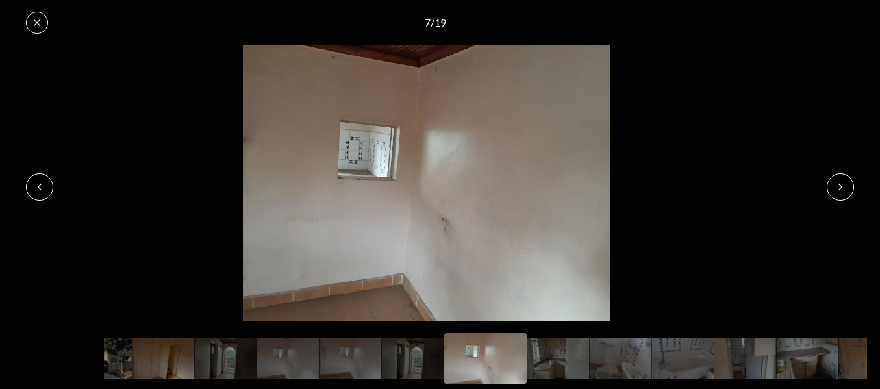
click at [841, 186] on icon at bounding box center [840, 187] width 3 height 6
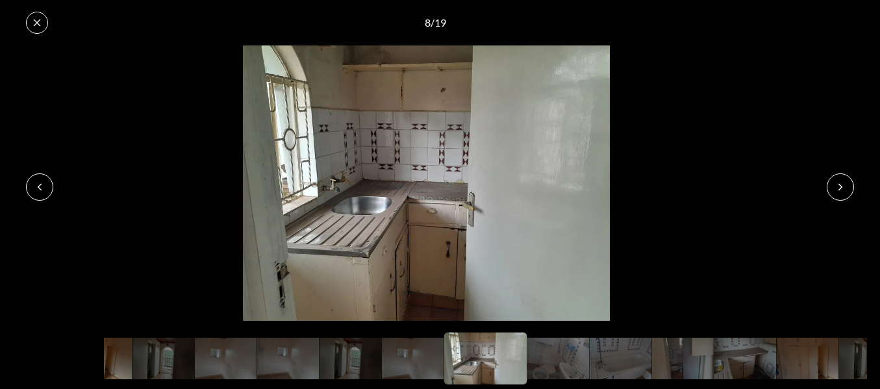
click at [841, 186] on icon at bounding box center [840, 187] width 3 height 6
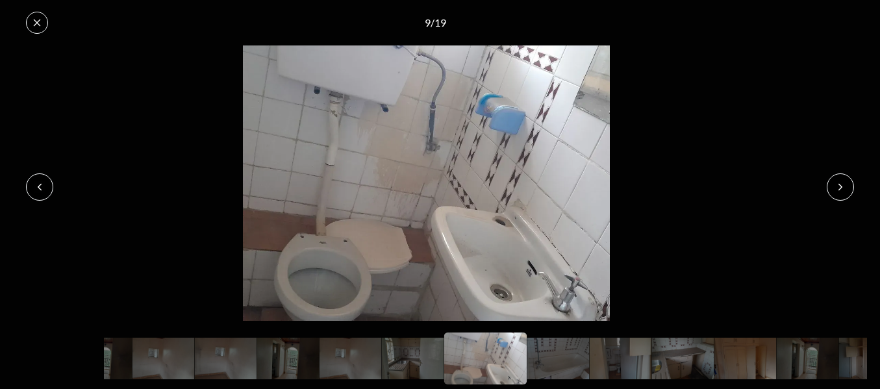
click at [841, 186] on icon at bounding box center [840, 187] width 3 height 6
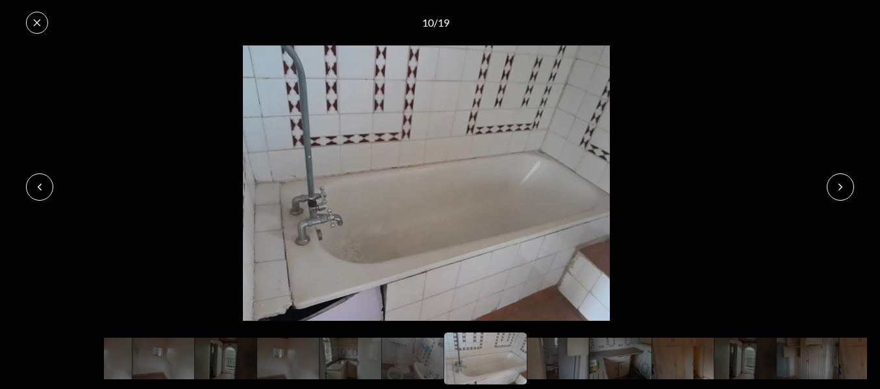
click at [841, 186] on icon at bounding box center [840, 187] width 3 height 6
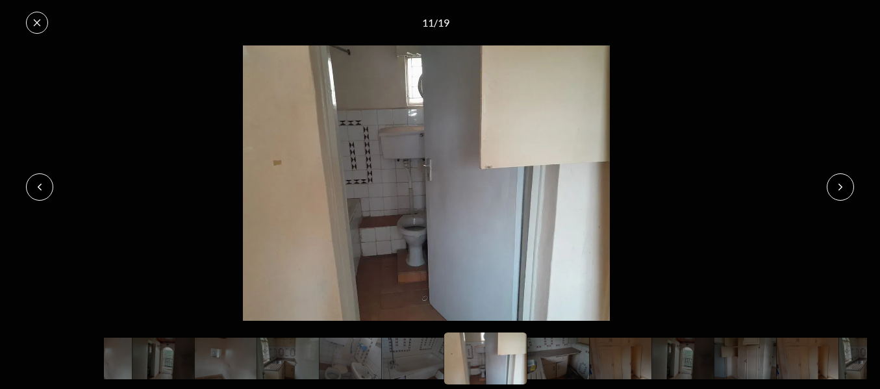
click at [841, 186] on icon at bounding box center [840, 187] width 3 height 6
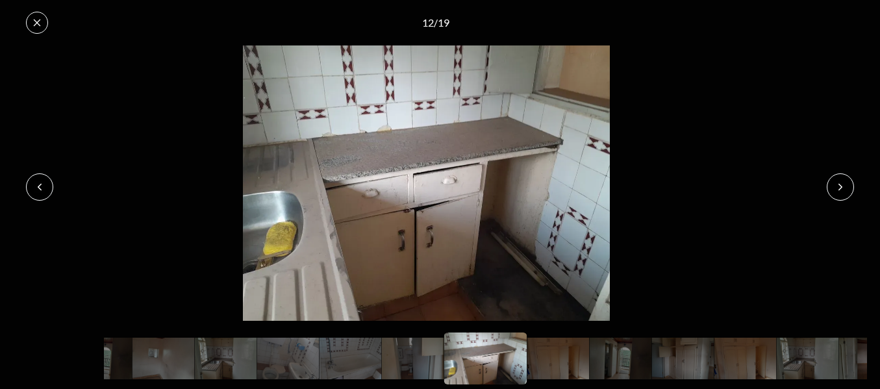
click at [841, 186] on icon at bounding box center [840, 187] width 3 height 6
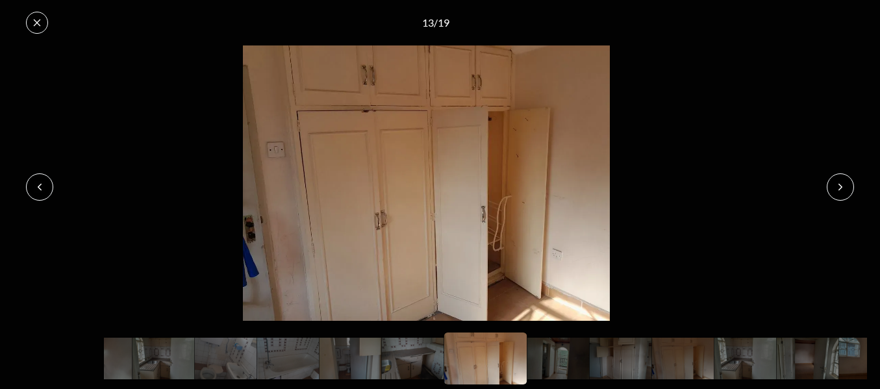
click at [841, 186] on icon at bounding box center [840, 187] width 3 height 6
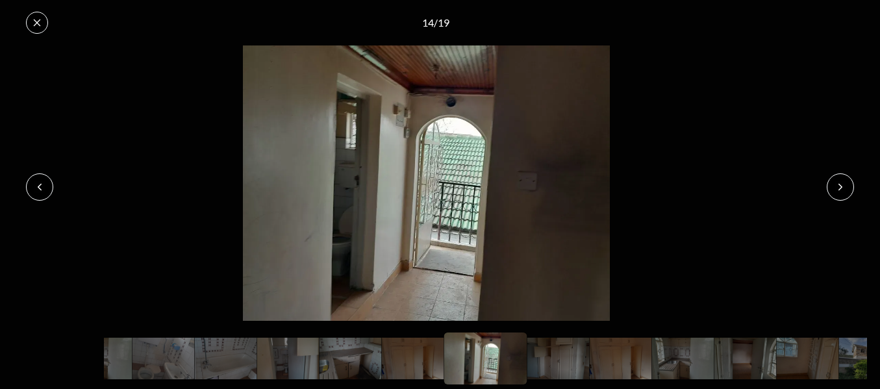
click at [29, 14] on button at bounding box center [37, 23] width 22 height 22
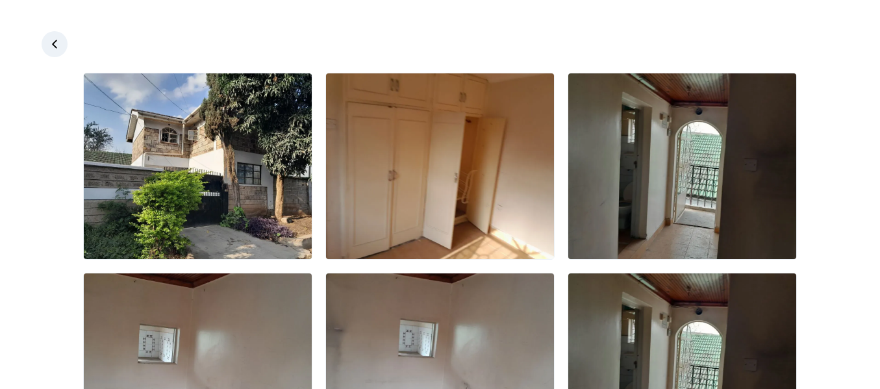
click at [55, 41] on icon at bounding box center [54, 44] width 13 height 13
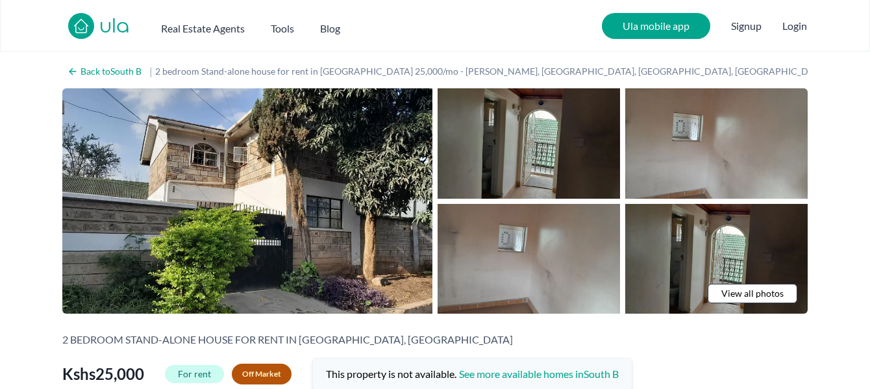
click at [55, 41] on nav "ula Real Estate Agents Tools Blog Ula mobile app Signup Login" at bounding box center [435, 26] width 870 height 52
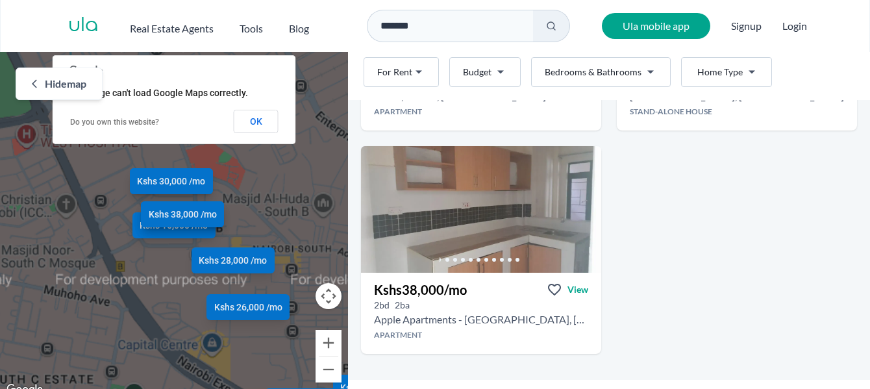
scroll to position [1136, 0]
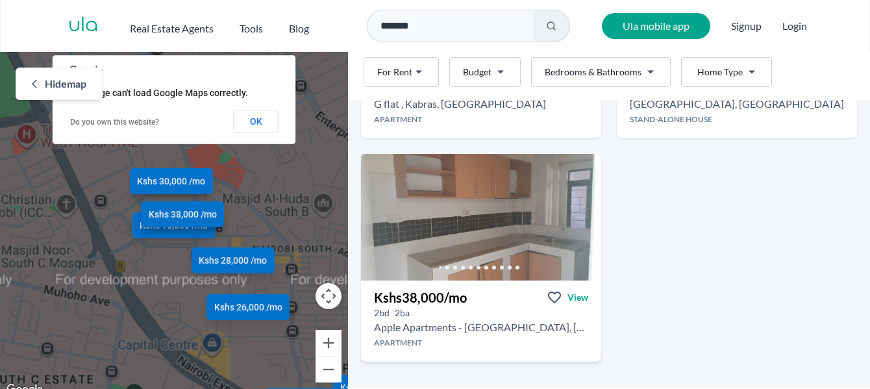
click at [427, 296] on h3 "Kshs 38,000 /mo" at bounding box center [420, 297] width 93 height 18
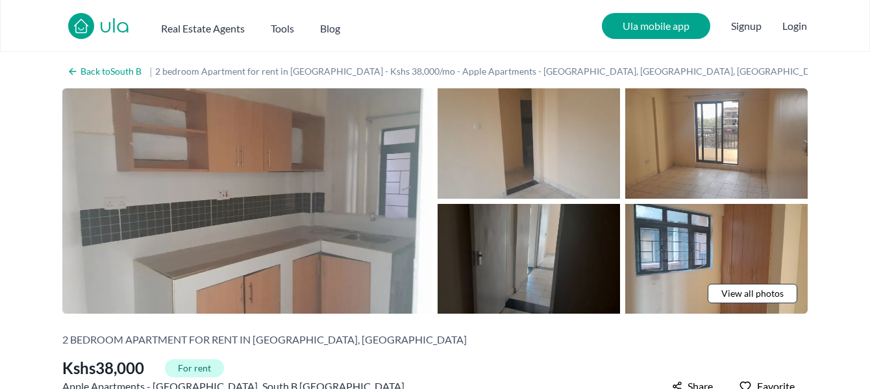
click at [757, 292] on span "View all photos" at bounding box center [753, 293] width 62 height 13
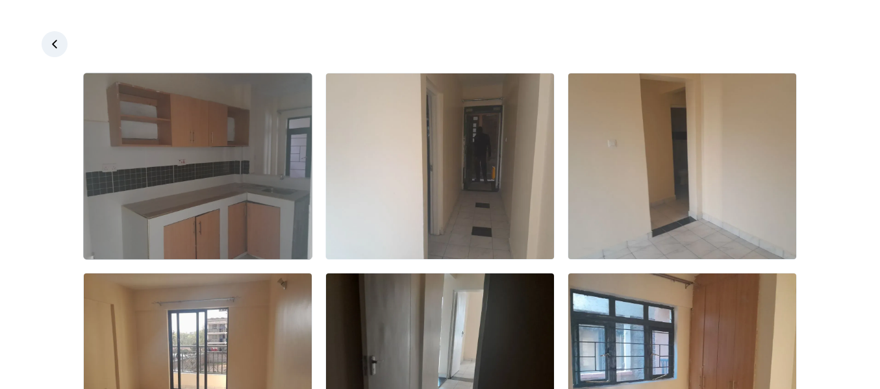
click at [248, 179] on img at bounding box center [198, 166] width 228 height 186
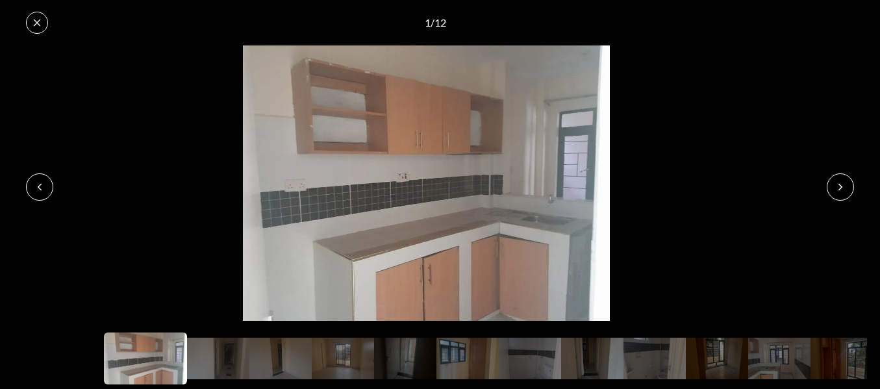
click at [837, 186] on icon at bounding box center [840, 187] width 10 height 10
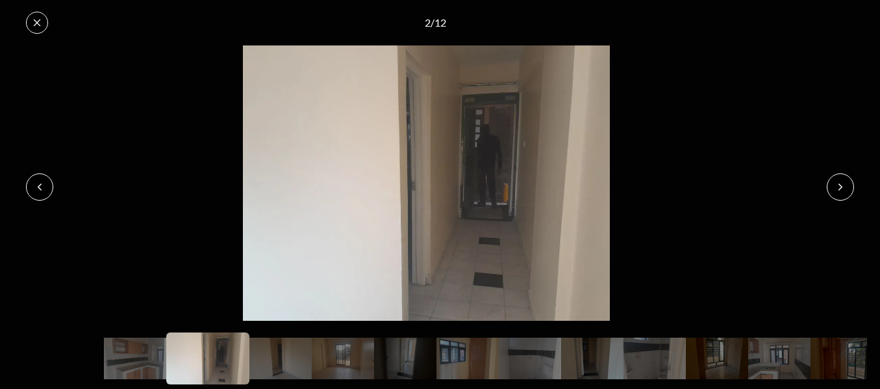
click at [839, 179] on button at bounding box center [840, 186] width 27 height 27
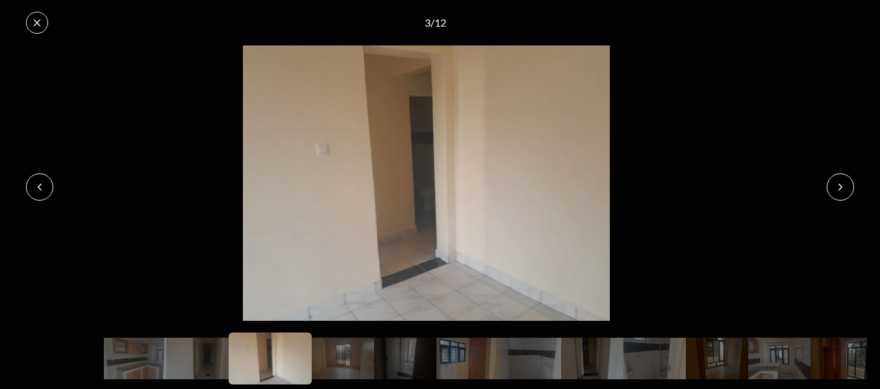
click at [839, 179] on button at bounding box center [840, 186] width 27 height 27
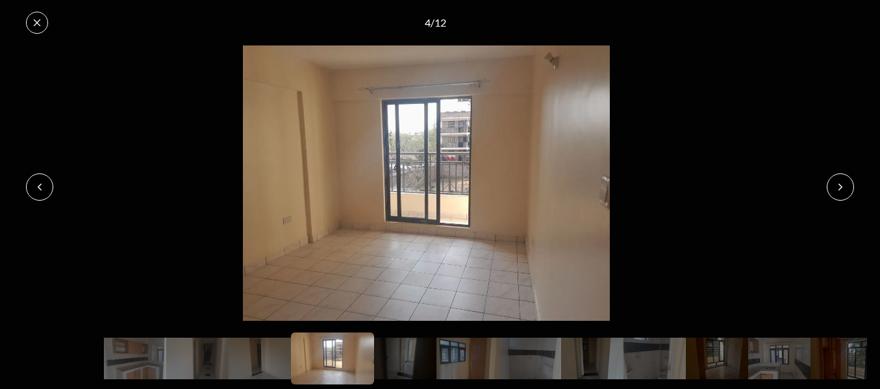
click at [839, 179] on button at bounding box center [840, 186] width 27 height 27
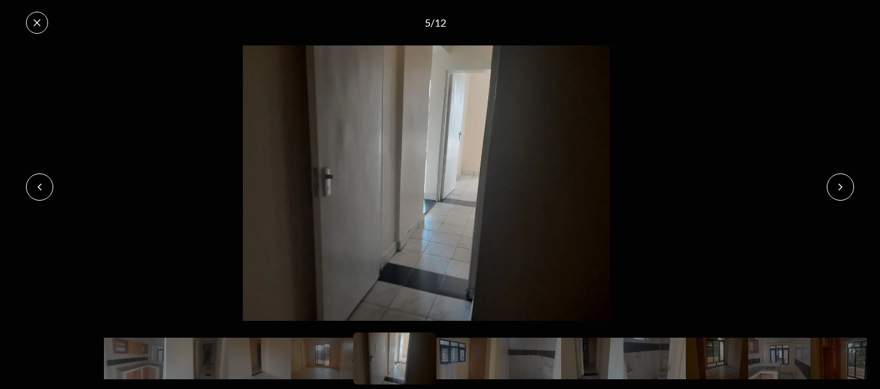
click at [839, 179] on button at bounding box center [840, 186] width 27 height 27
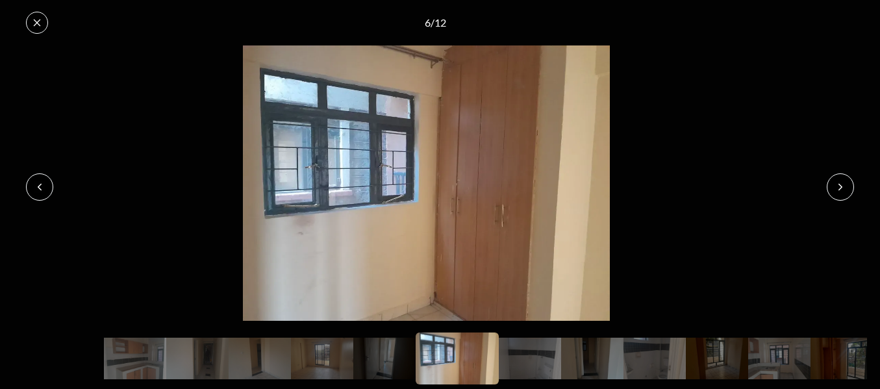
click at [839, 179] on button at bounding box center [840, 186] width 27 height 27
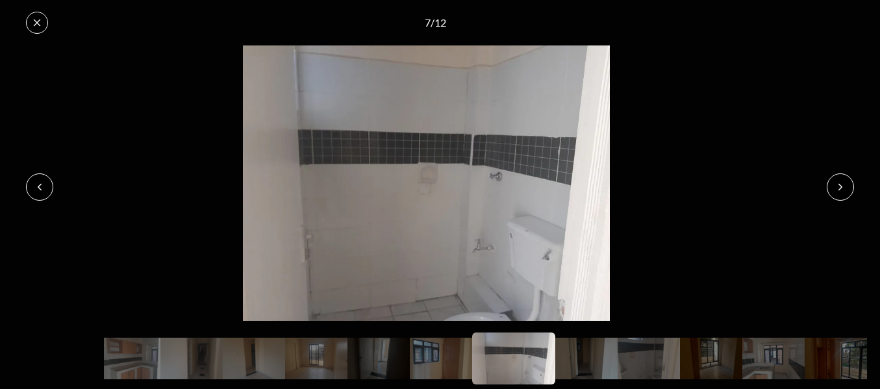
click at [839, 179] on button at bounding box center [840, 186] width 27 height 27
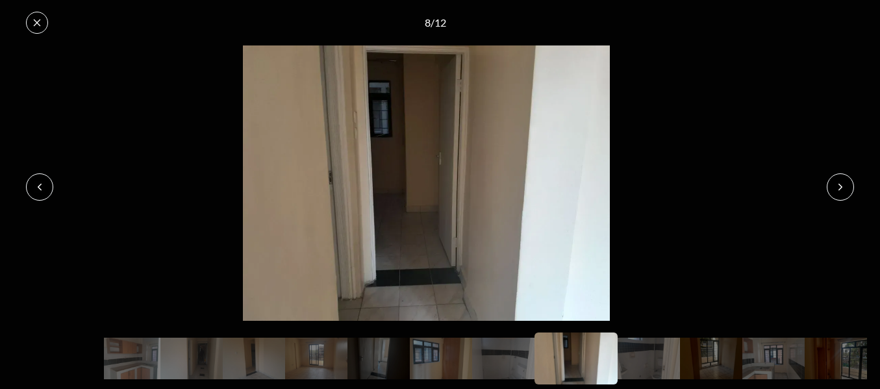
click at [839, 179] on button at bounding box center [840, 186] width 27 height 27
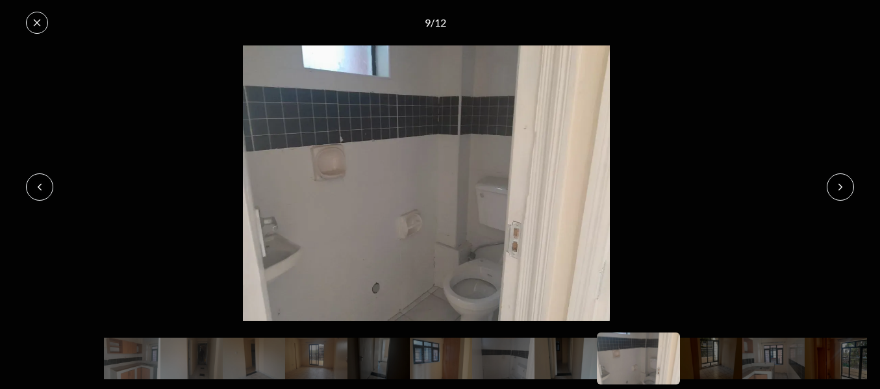
click at [839, 179] on button at bounding box center [840, 186] width 27 height 27
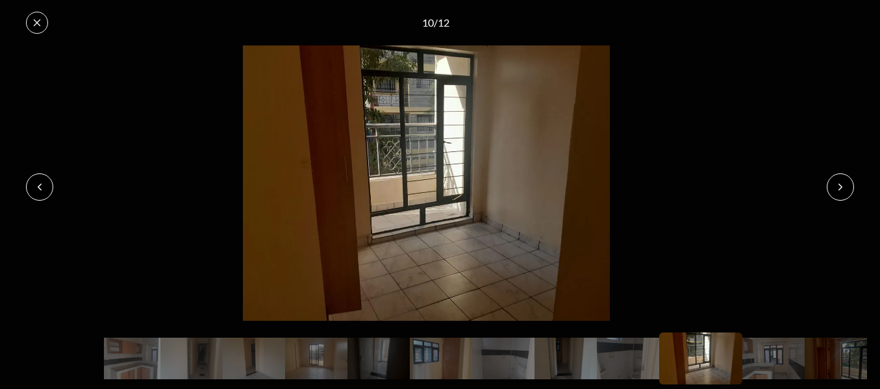
click at [839, 179] on button at bounding box center [840, 186] width 27 height 27
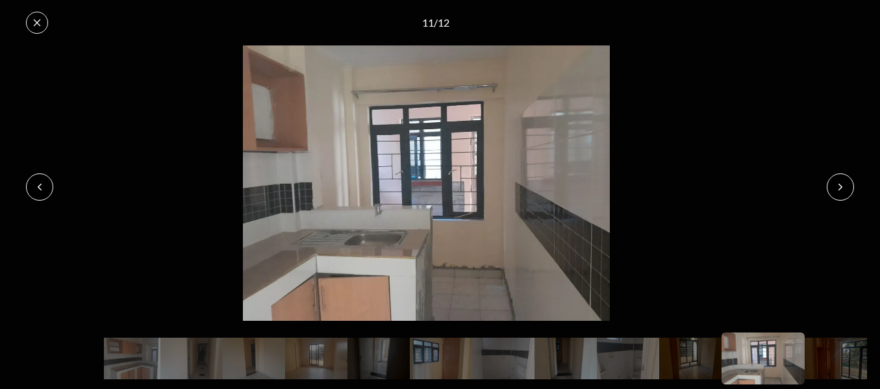
click at [839, 179] on button at bounding box center [840, 186] width 27 height 27
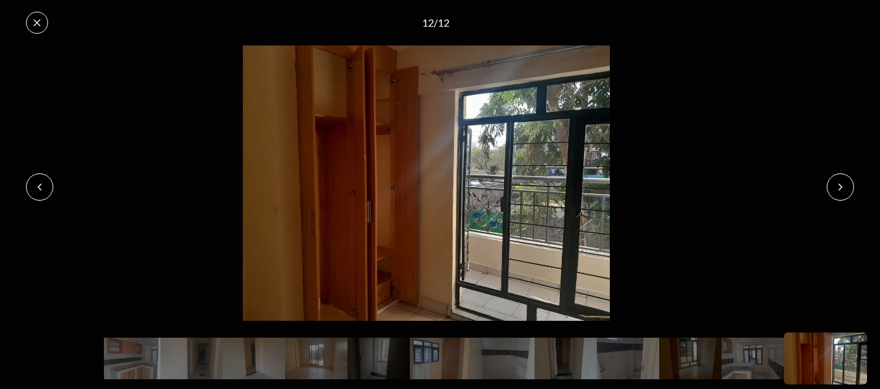
click at [839, 179] on button at bounding box center [840, 186] width 27 height 27
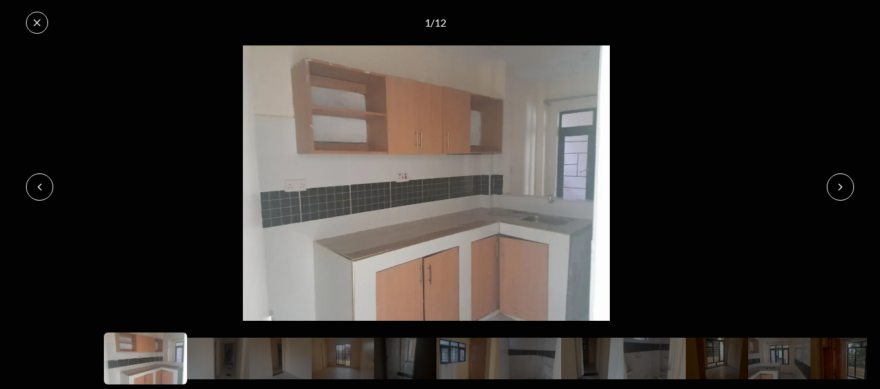
click at [32, 12] on button at bounding box center [37, 23] width 22 height 22
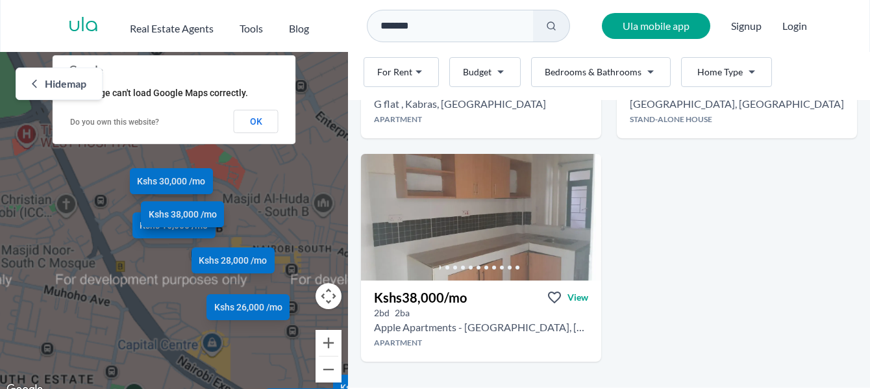
scroll to position [1132, 0]
